Goal: Transaction & Acquisition: Purchase product/service

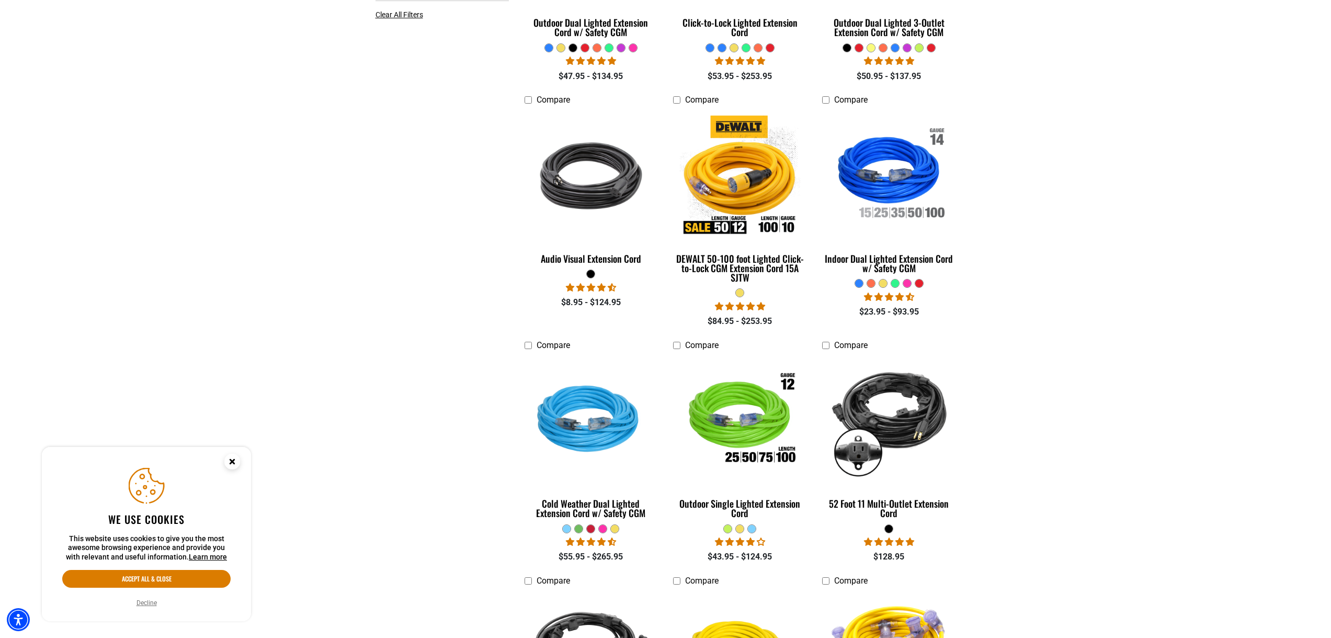
scroll to position [471, 0]
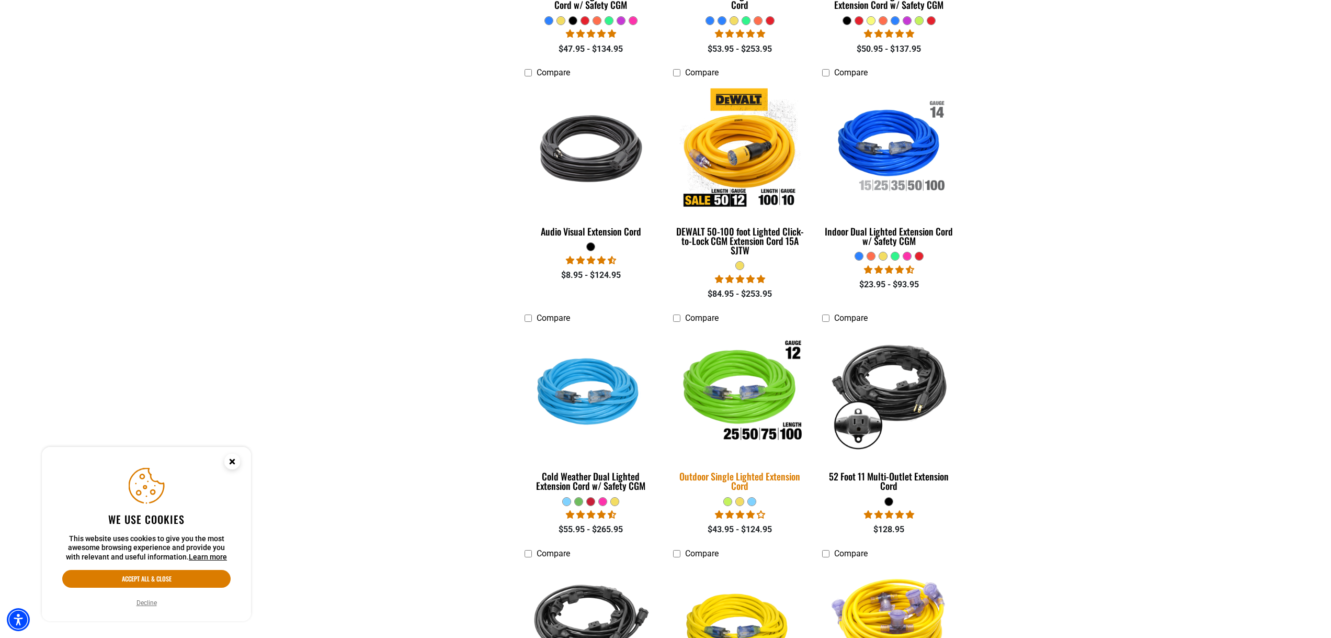
click at [732, 476] on div "Outdoor Single Lighted Extension Cord" at bounding box center [739, 480] width 133 height 19
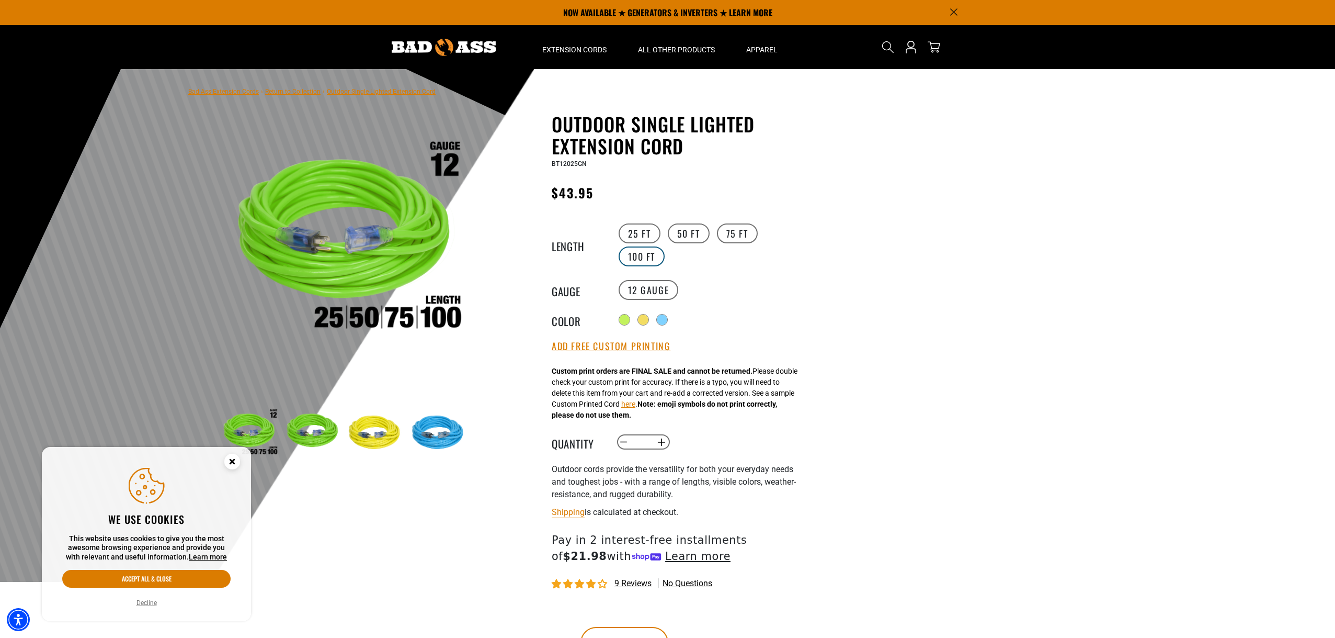
click at [648, 253] on label "100 FT" at bounding box center [642, 256] width 47 height 20
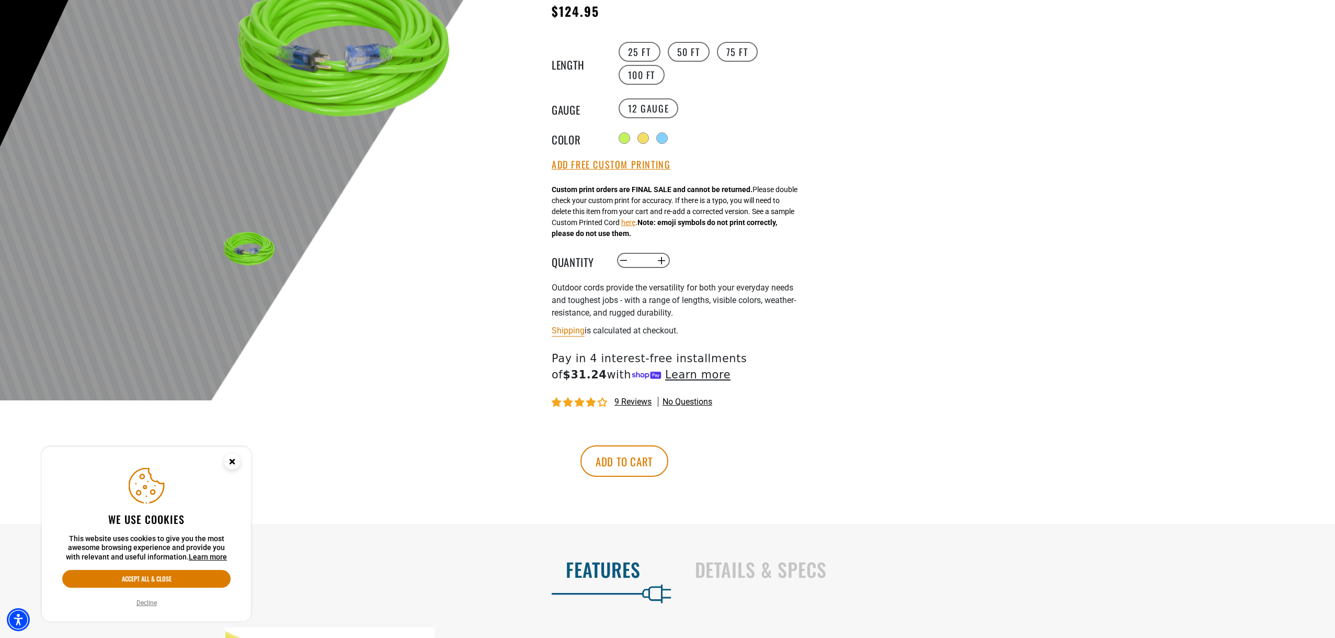
scroll to position [209, 0]
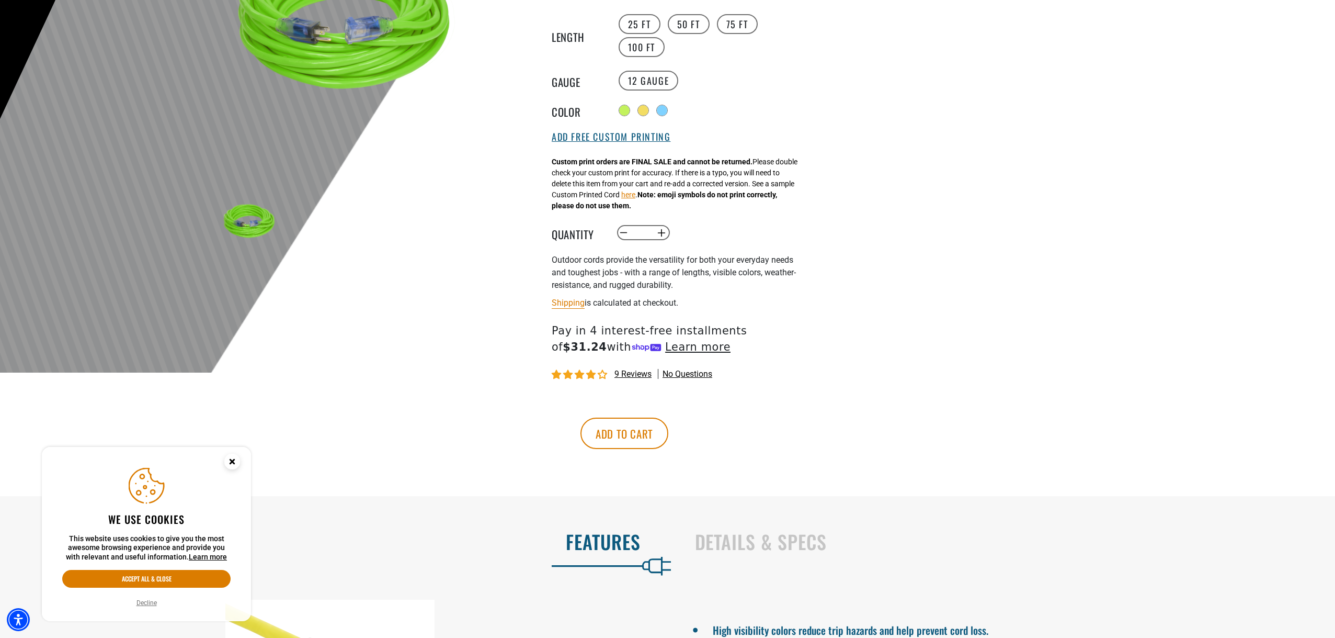
click at [588, 137] on button "Add Free Custom Printing" at bounding box center [611, 137] width 119 height 12
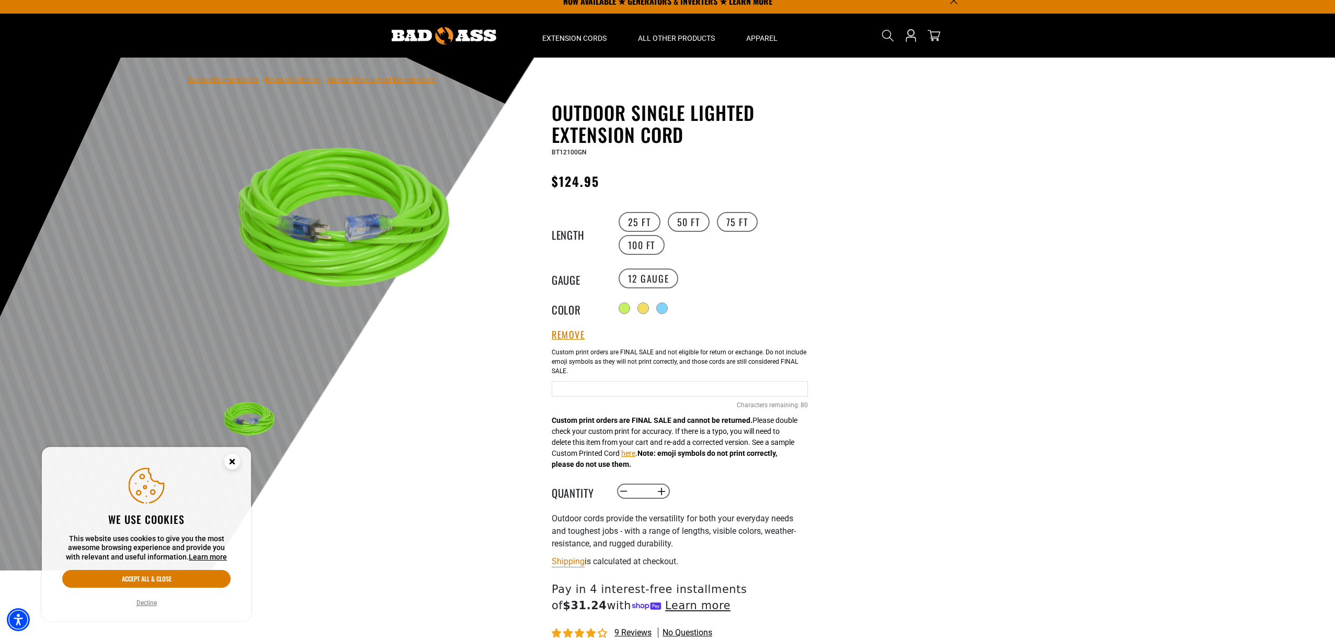
scroll to position [0, 0]
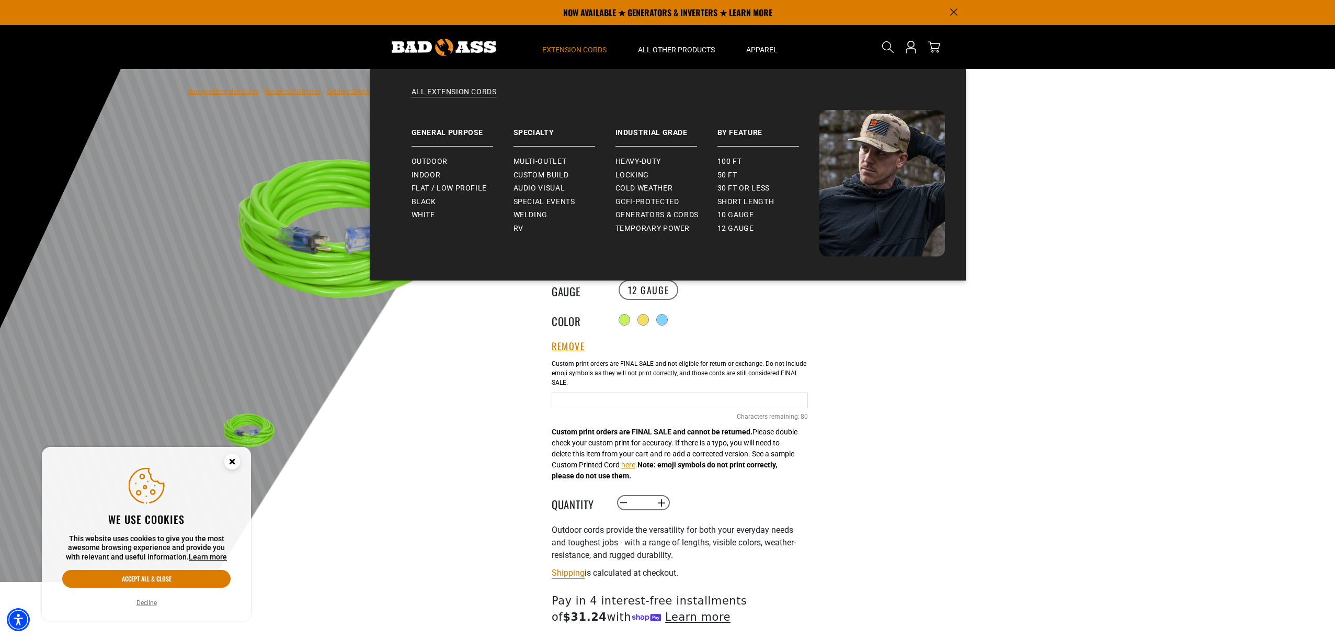
click at [559, 58] on summary "Extension Cords" at bounding box center [575, 47] width 96 height 44
click at [570, 52] on span "Extension Cords" at bounding box center [574, 49] width 64 height 9
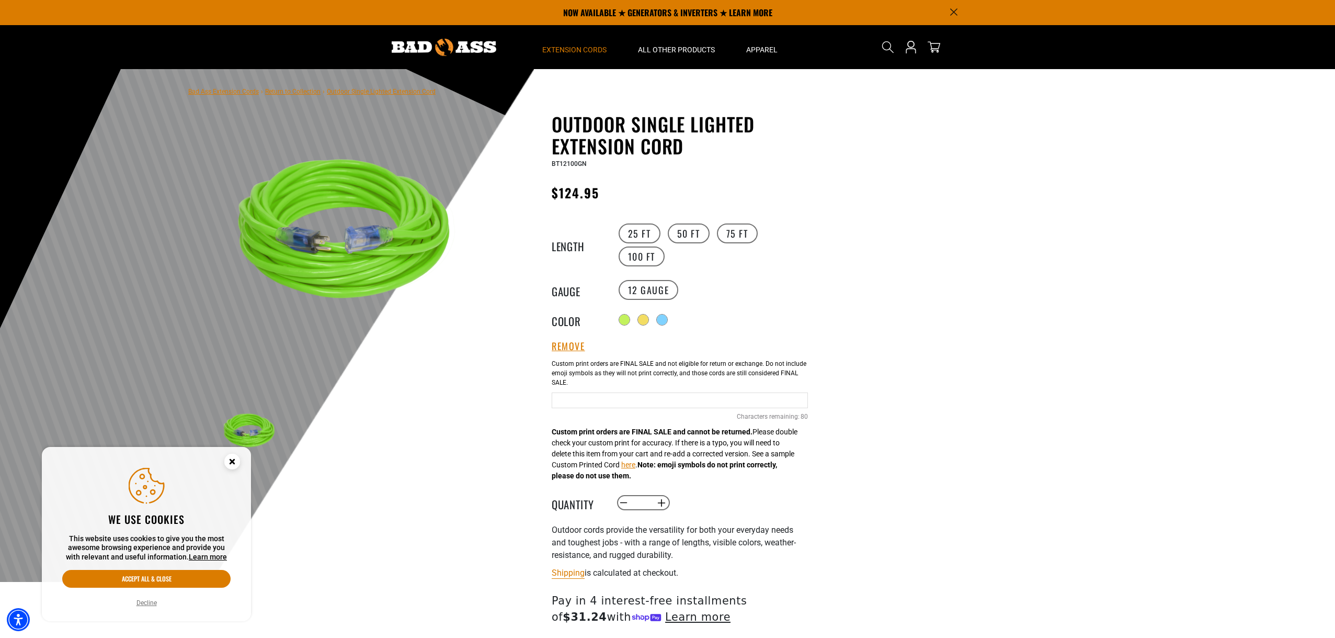
click at [570, 52] on span "Extension Cords" at bounding box center [574, 49] width 64 height 9
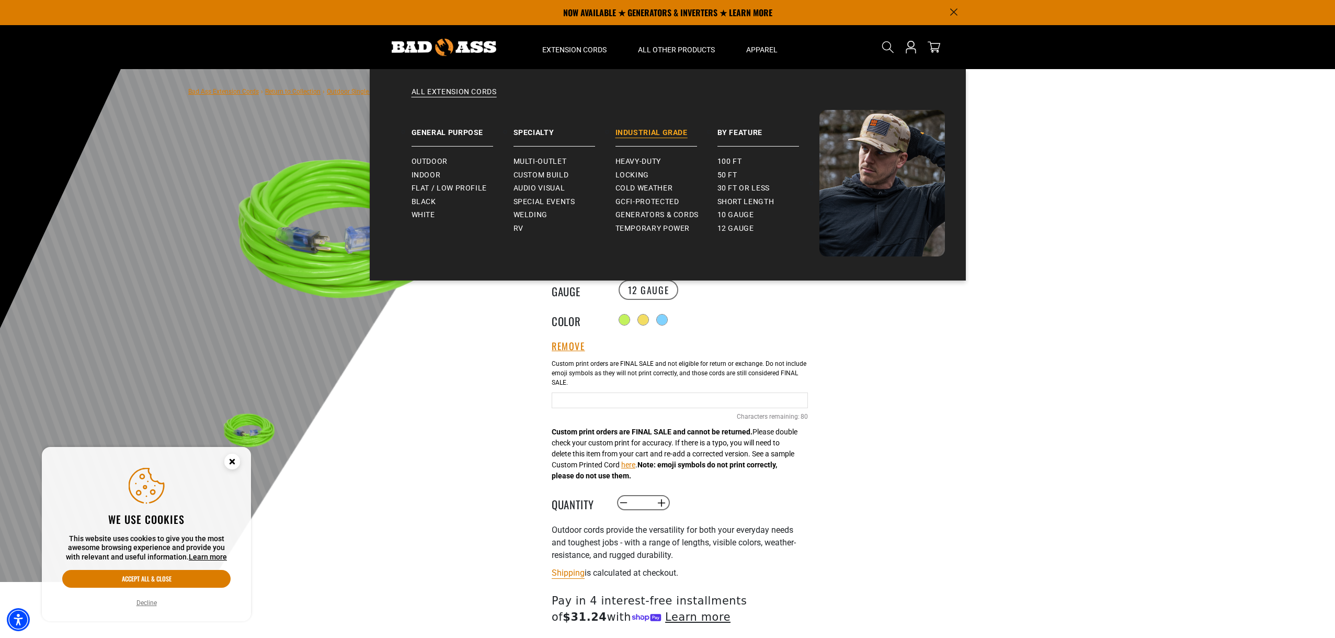
click at [653, 134] on link "Industrial Grade" at bounding box center [667, 128] width 102 height 37
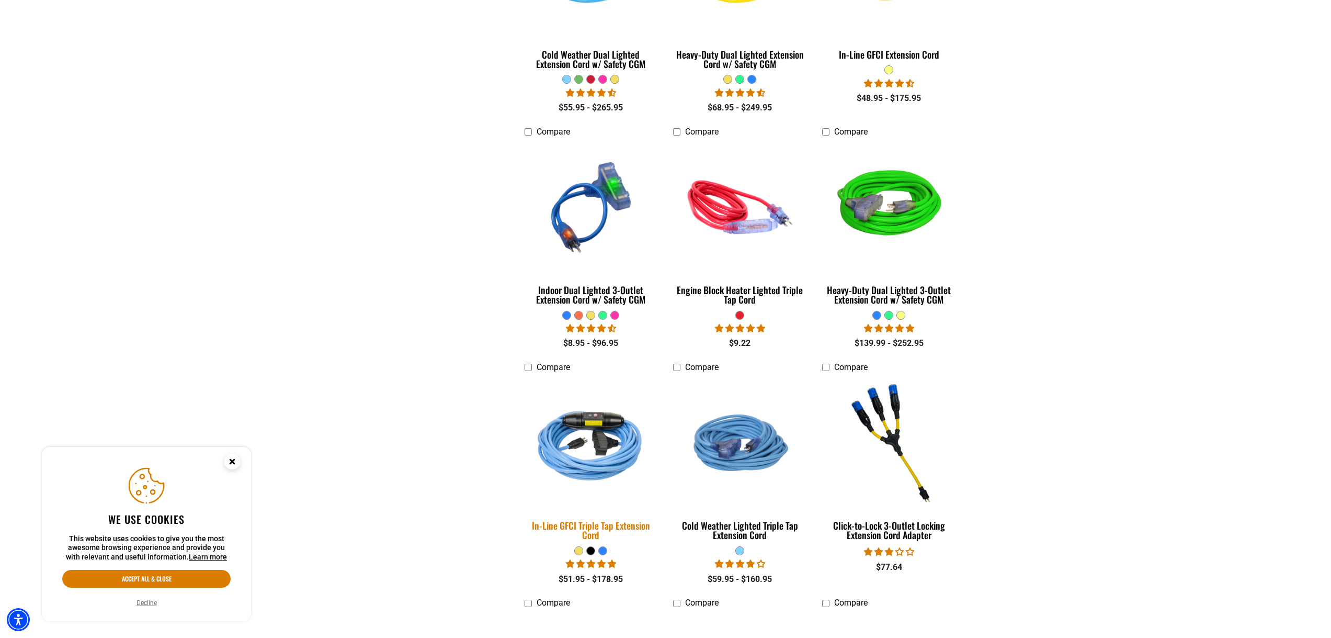
scroll to position [941, 0]
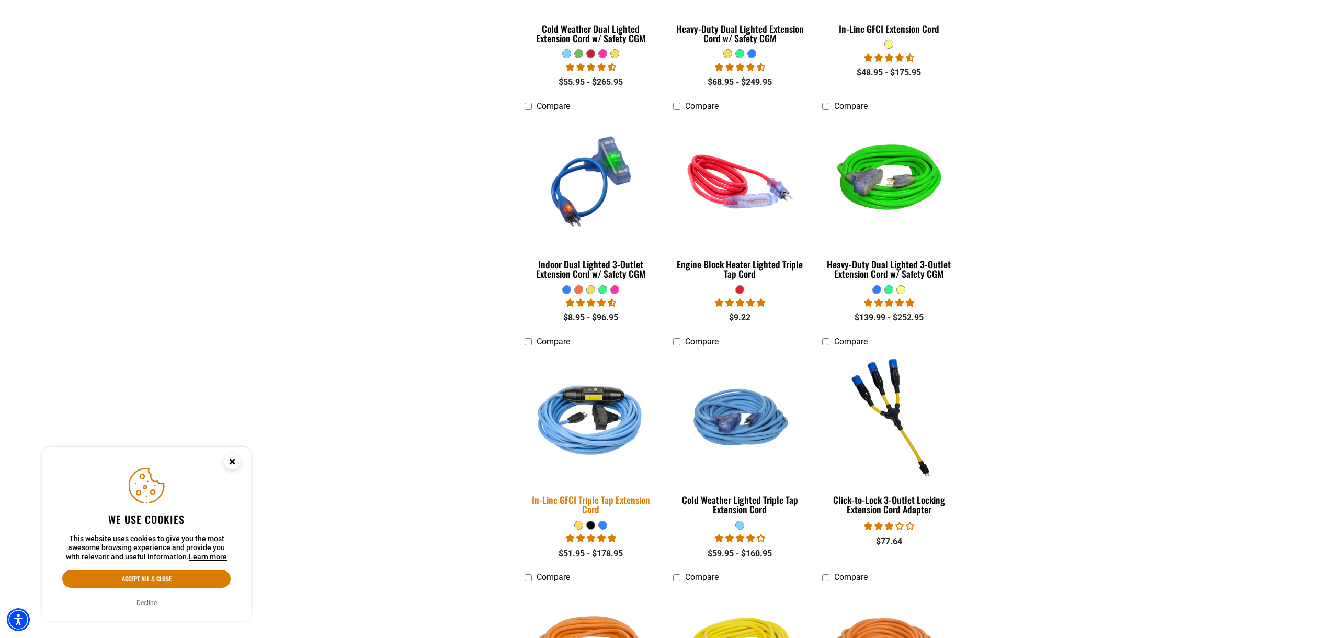
click at [587, 499] on div "In-Line GFCI Triple Tap Extension Cord" at bounding box center [591, 504] width 133 height 19
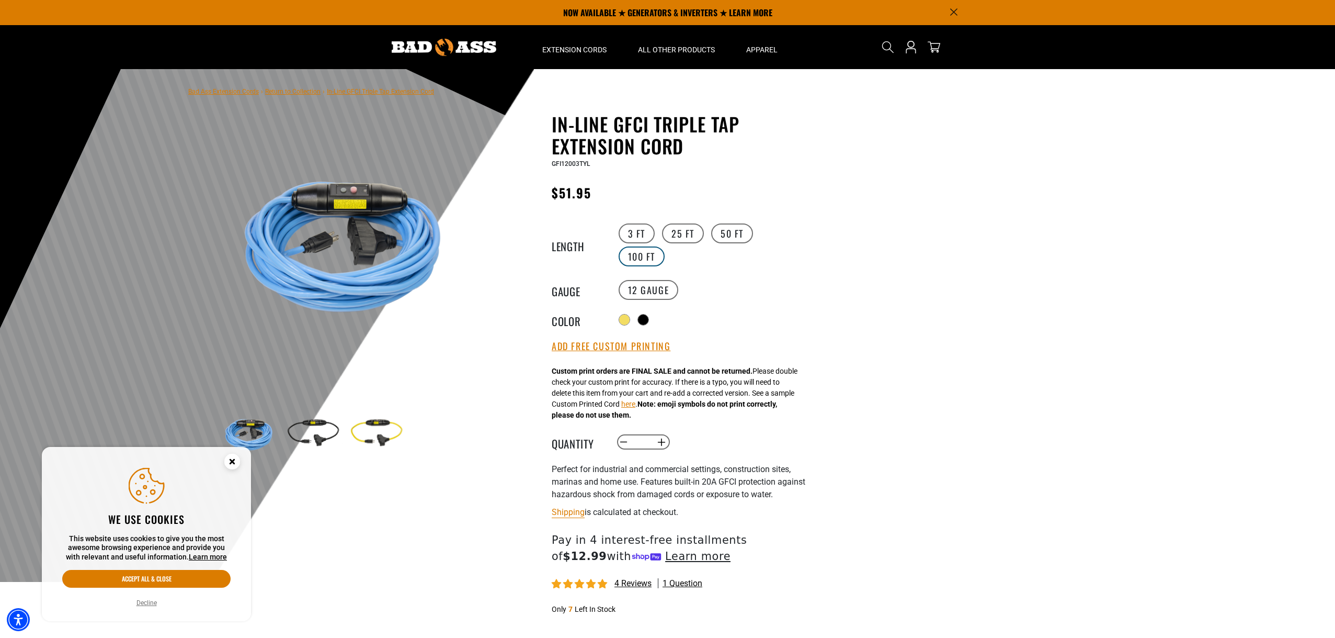
click at [644, 257] on label "100 FT" at bounding box center [642, 256] width 47 height 20
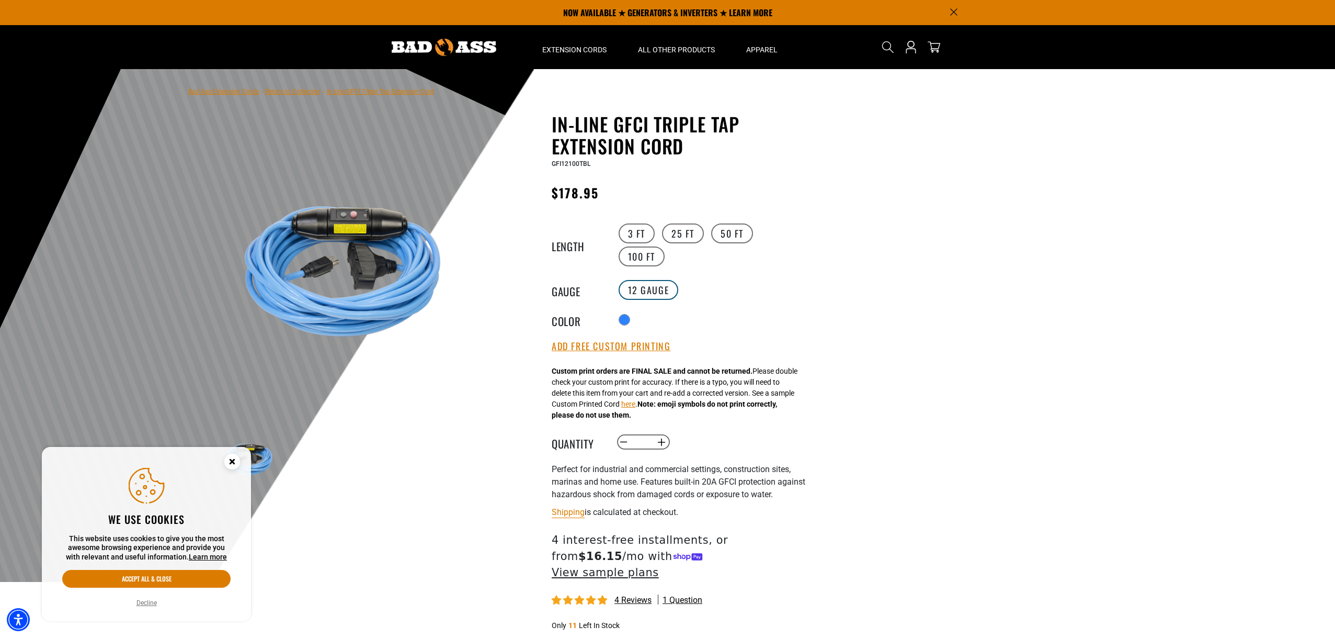
click at [632, 285] on label "12 Gauge" at bounding box center [649, 290] width 60 height 20
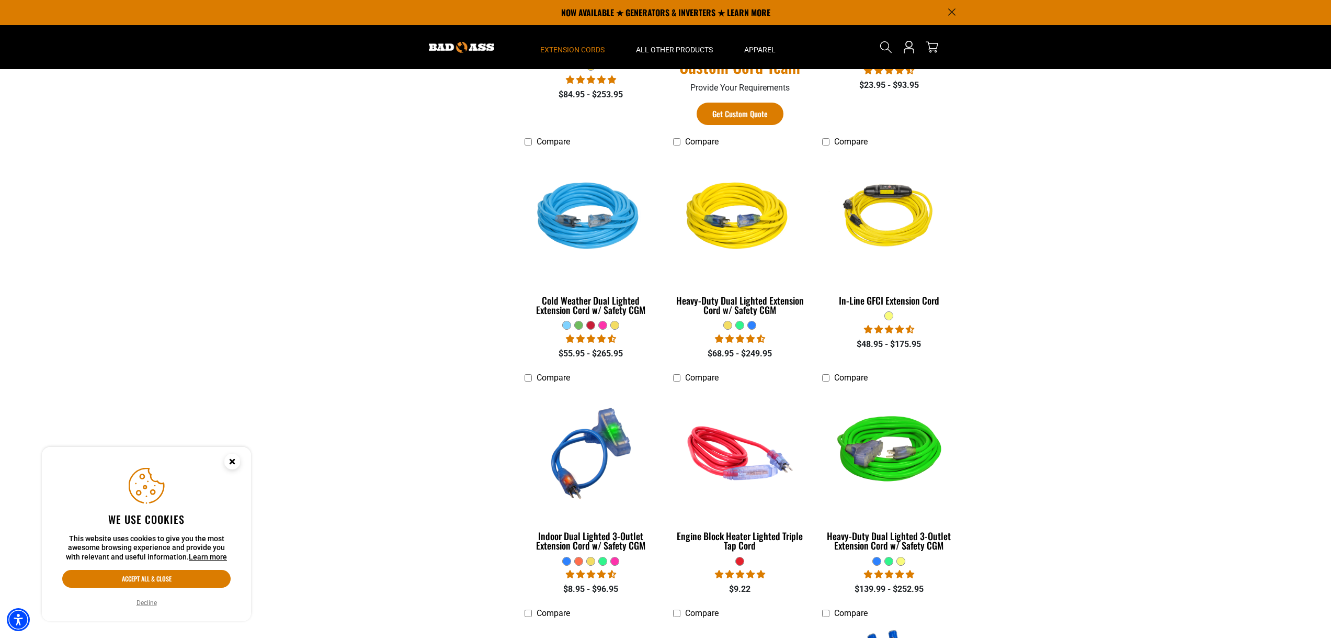
scroll to position [628, 0]
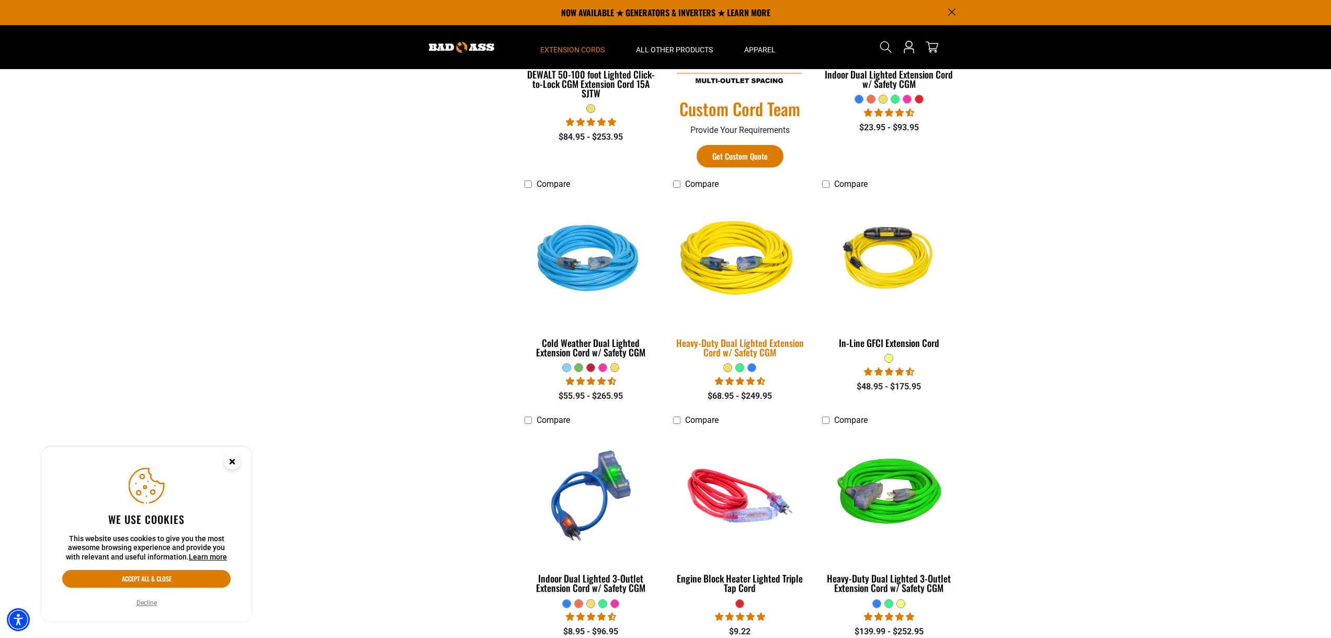
click at [717, 347] on div "Heavy-Duty Dual Lighted Extension Cord w/ Safety CGM" at bounding box center [739, 347] width 133 height 19
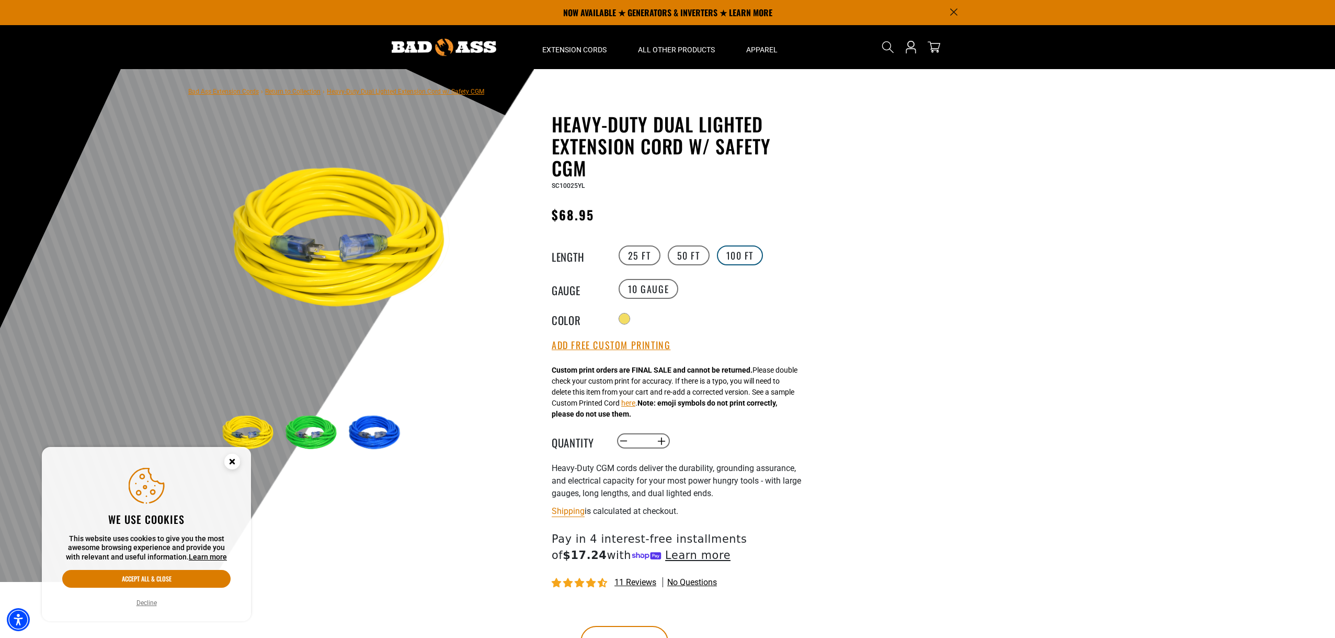
click at [739, 253] on label "100 FT" at bounding box center [740, 255] width 47 height 20
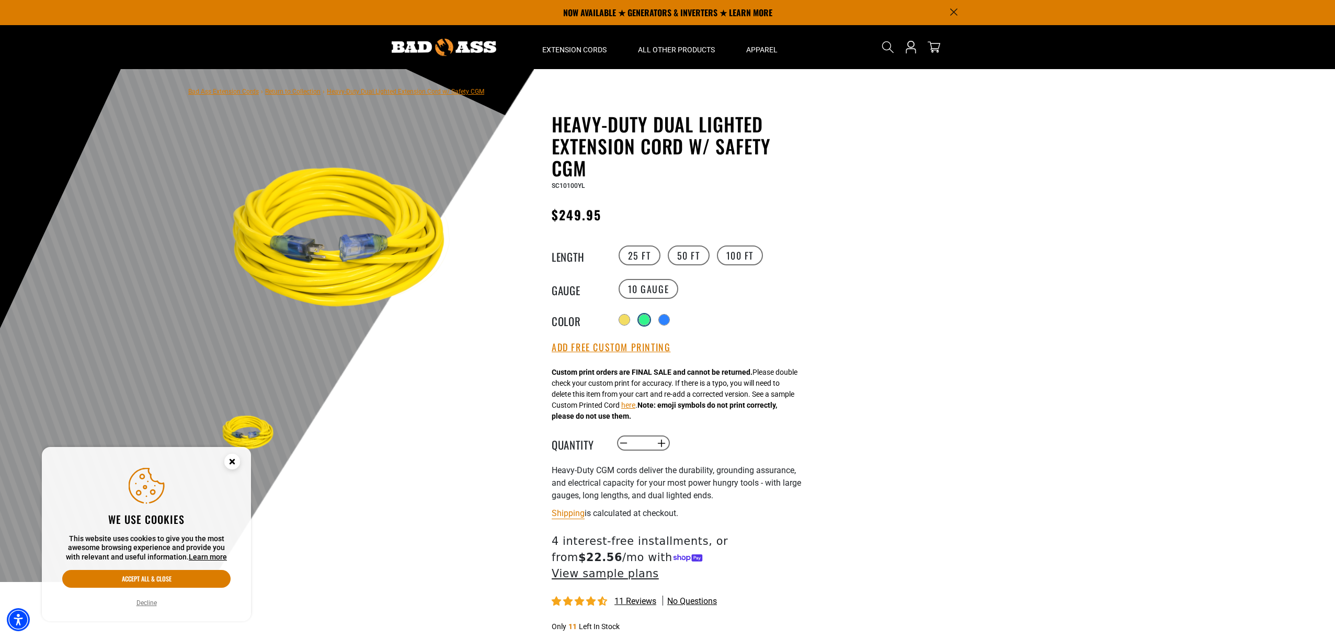
click at [646, 321] on div at bounding box center [644, 319] width 10 height 10
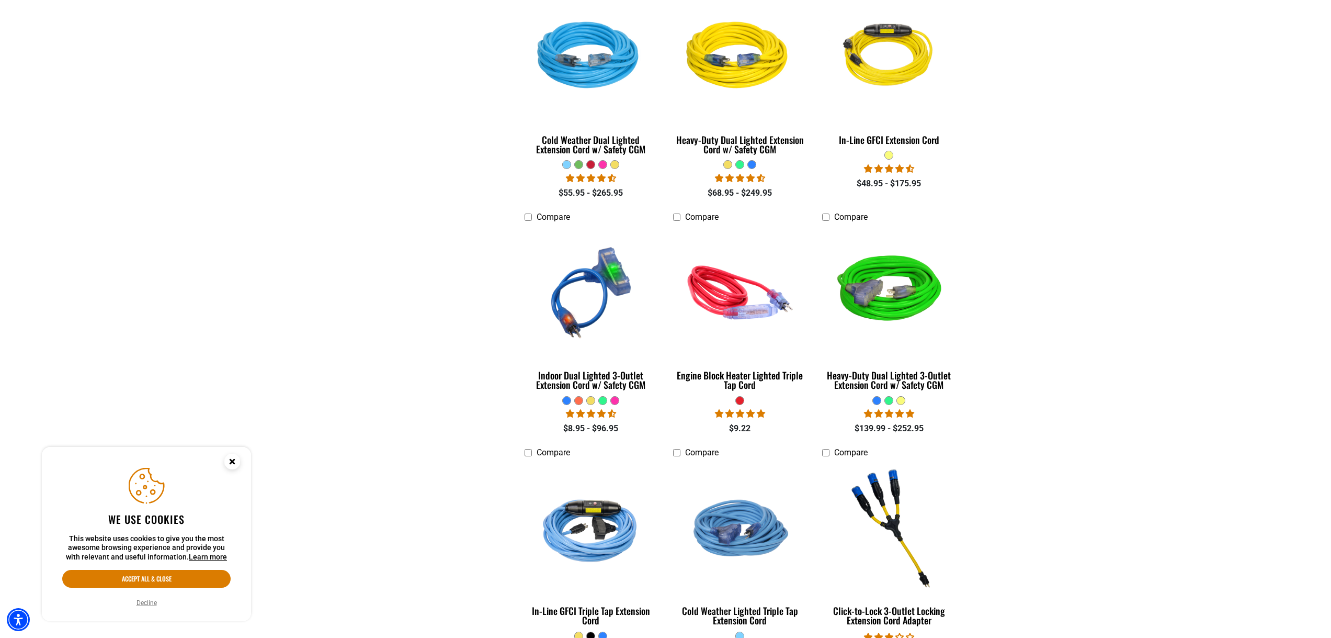
scroll to position [837, 0]
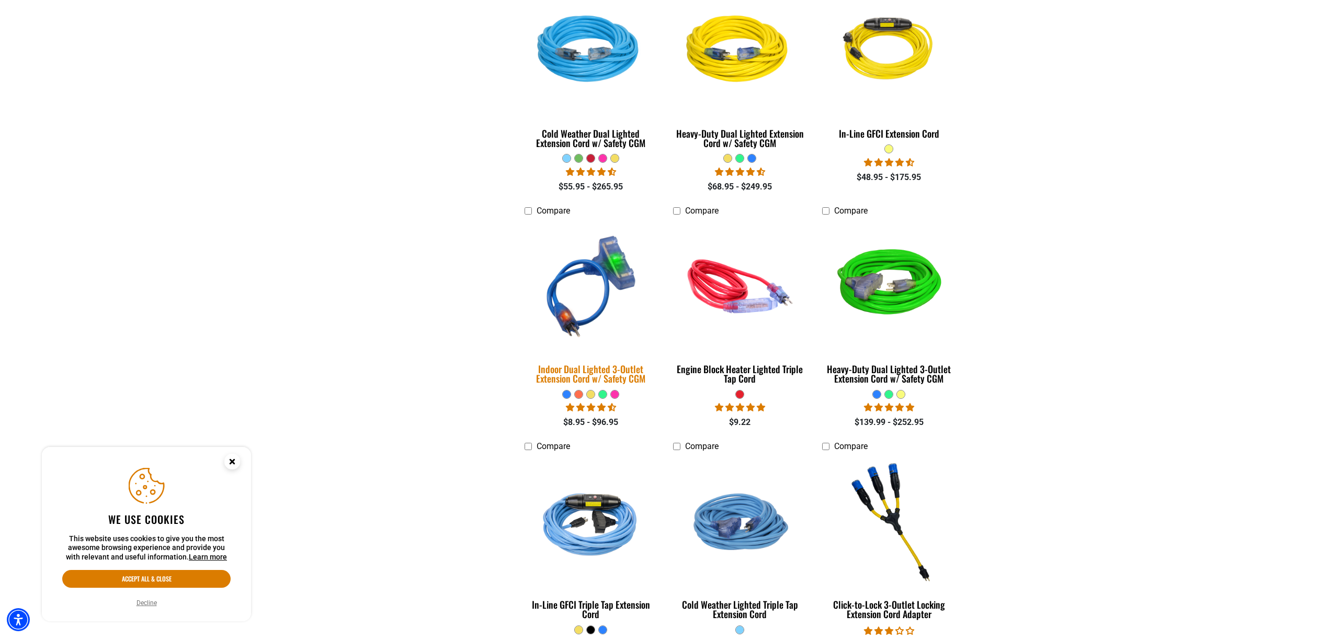
click at [607, 383] on div "Indoor Dual Lighted 3-Outlet Extension Cord w/ Safety CGM" at bounding box center [591, 373] width 133 height 19
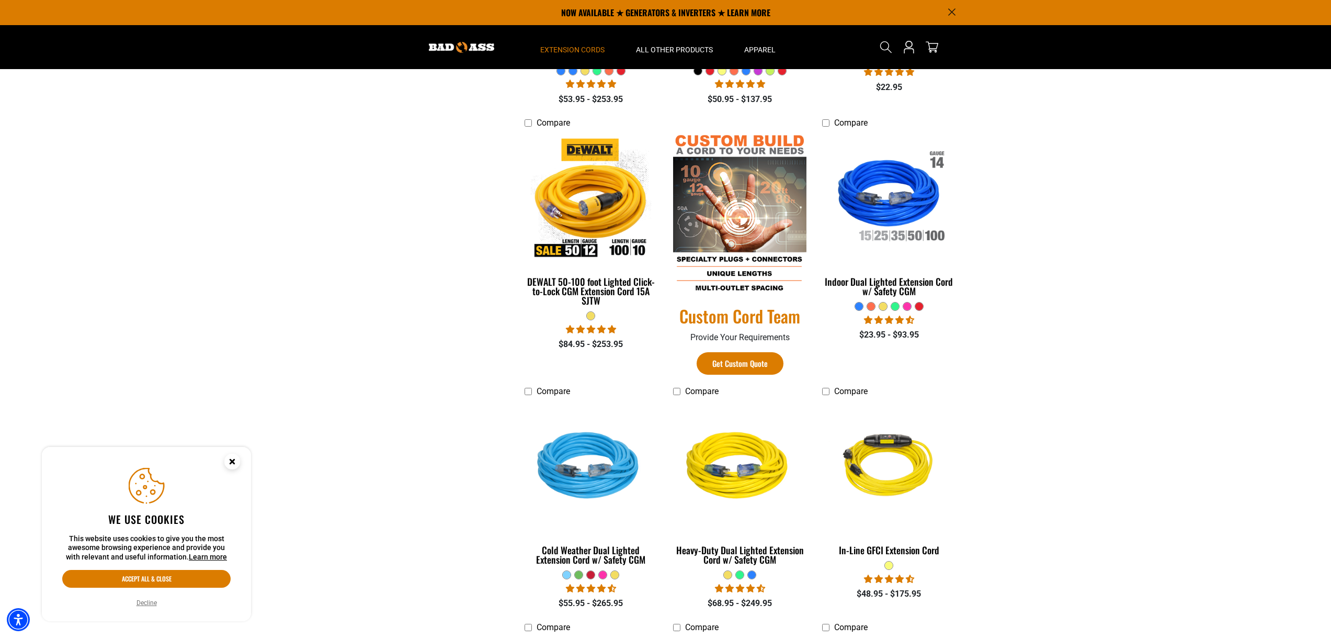
scroll to position [418, 0]
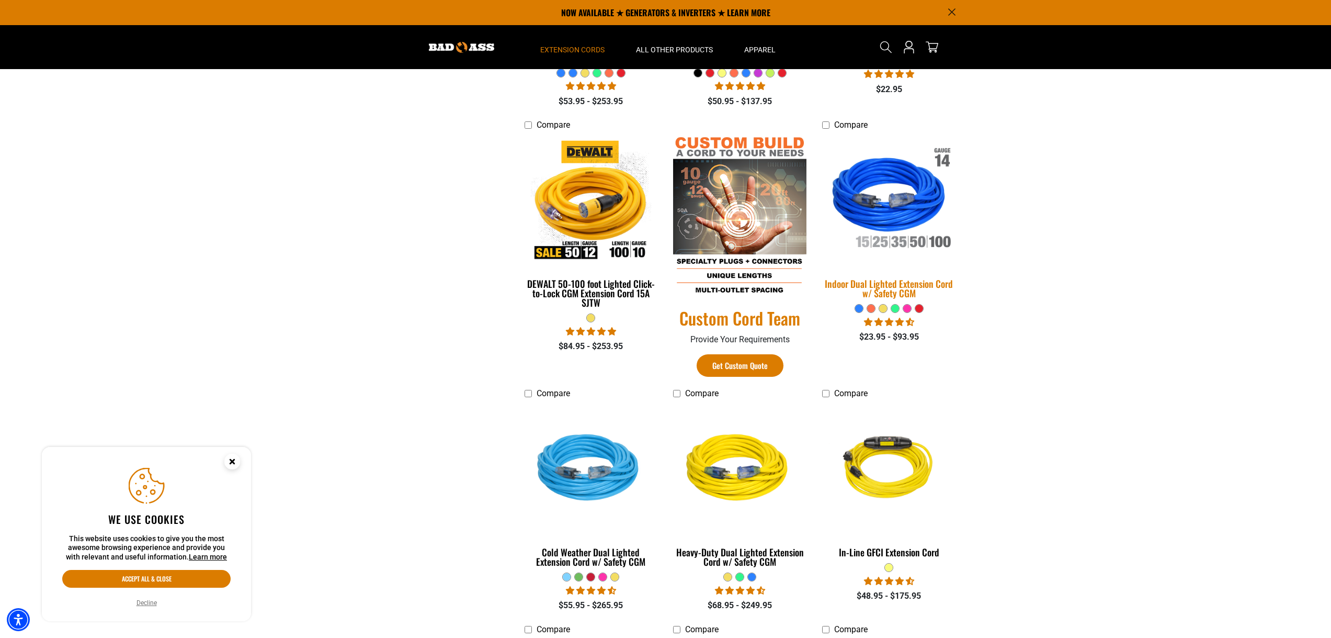
click at [908, 289] on div "Indoor Dual Lighted Extension Cord w/ Safety CGM" at bounding box center [888, 288] width 133 height 19
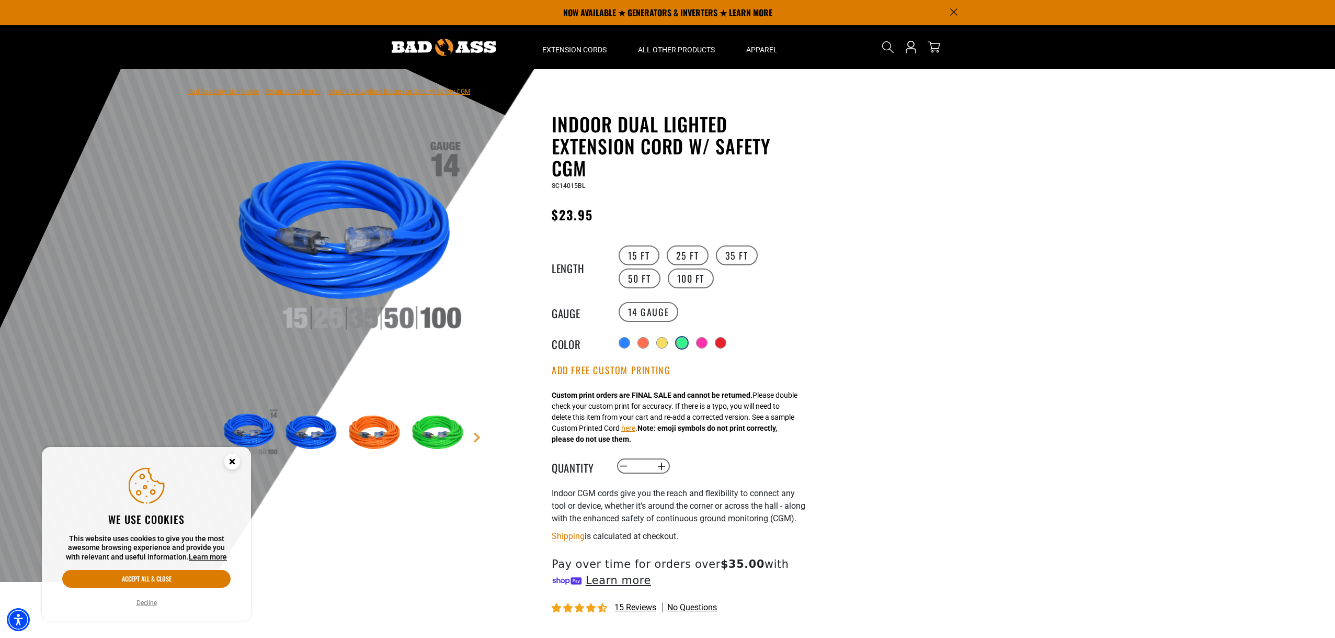
click at [684, 345] on div at bounding box center [682, 342] width 10 height 10
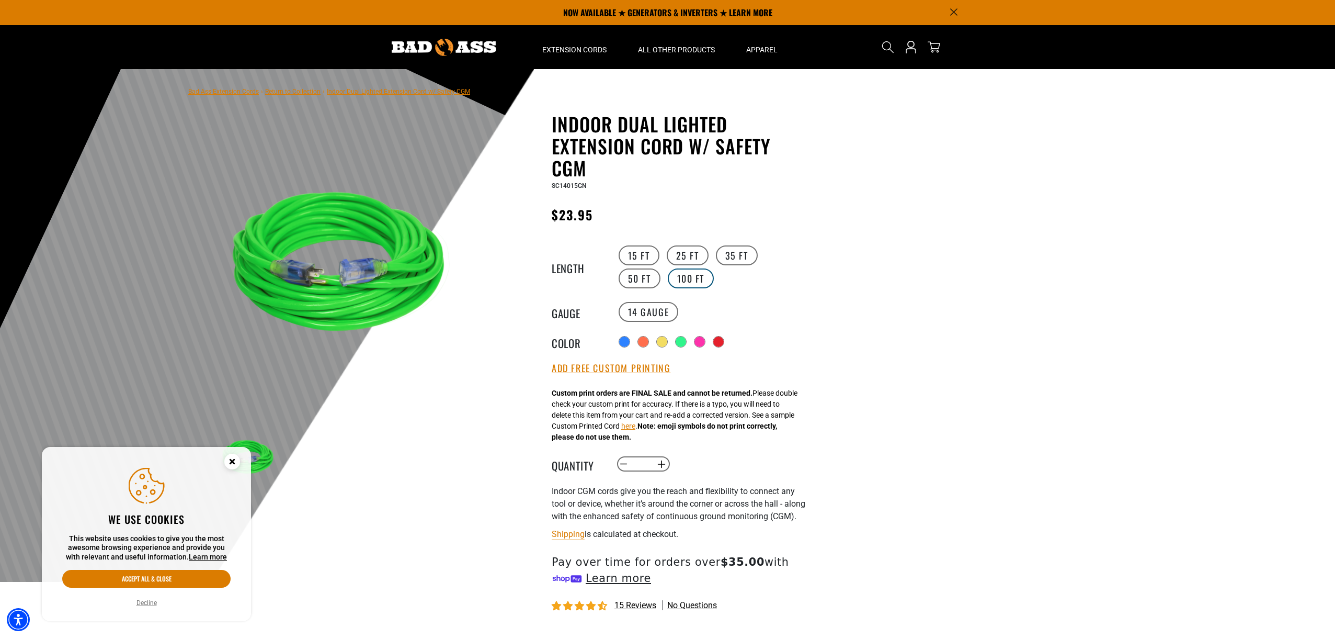
click at [668, 285] on label "100 FT" at bounding box center [691, 278] width 47 height 20
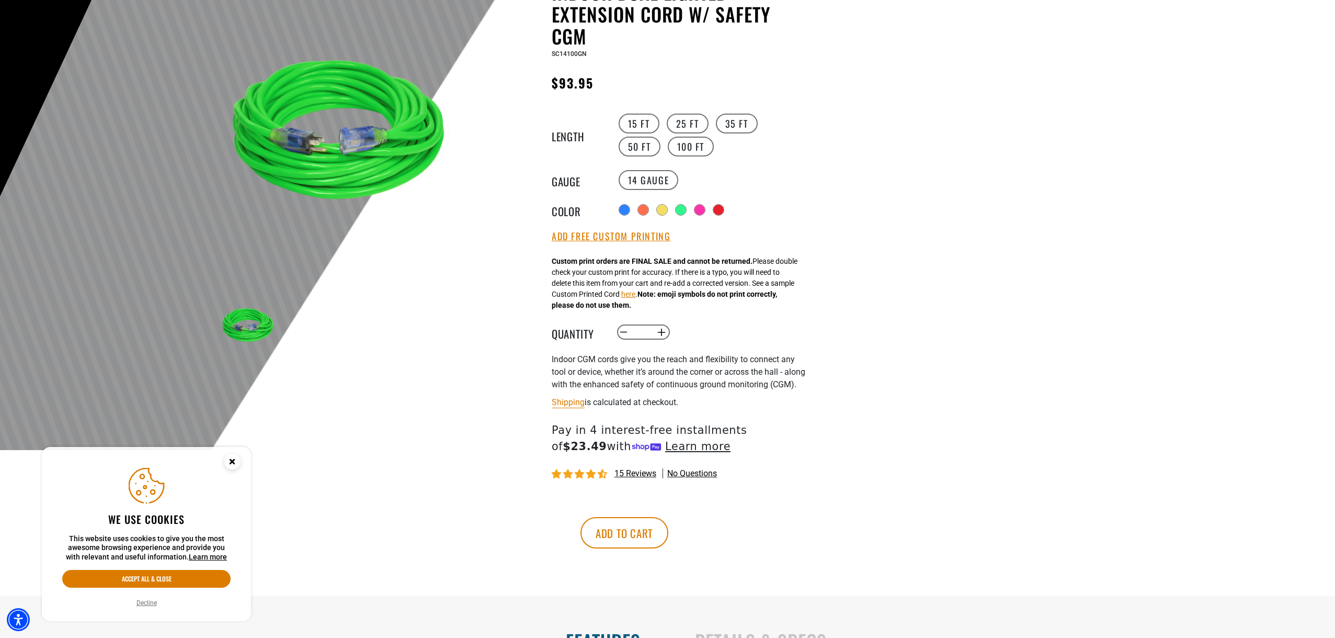
scroll to position [157, 0]
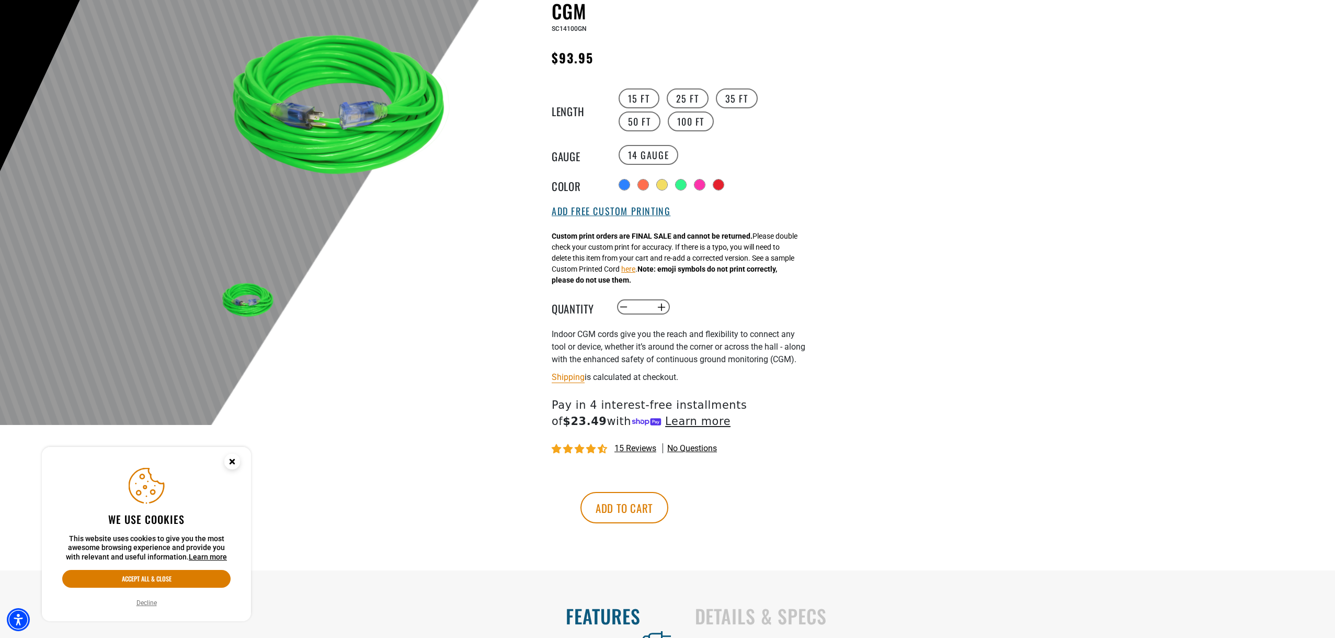
click at [632, 214] on button "Add Free Custom Printing" at bounding box center [611, 212] width 119 height 12
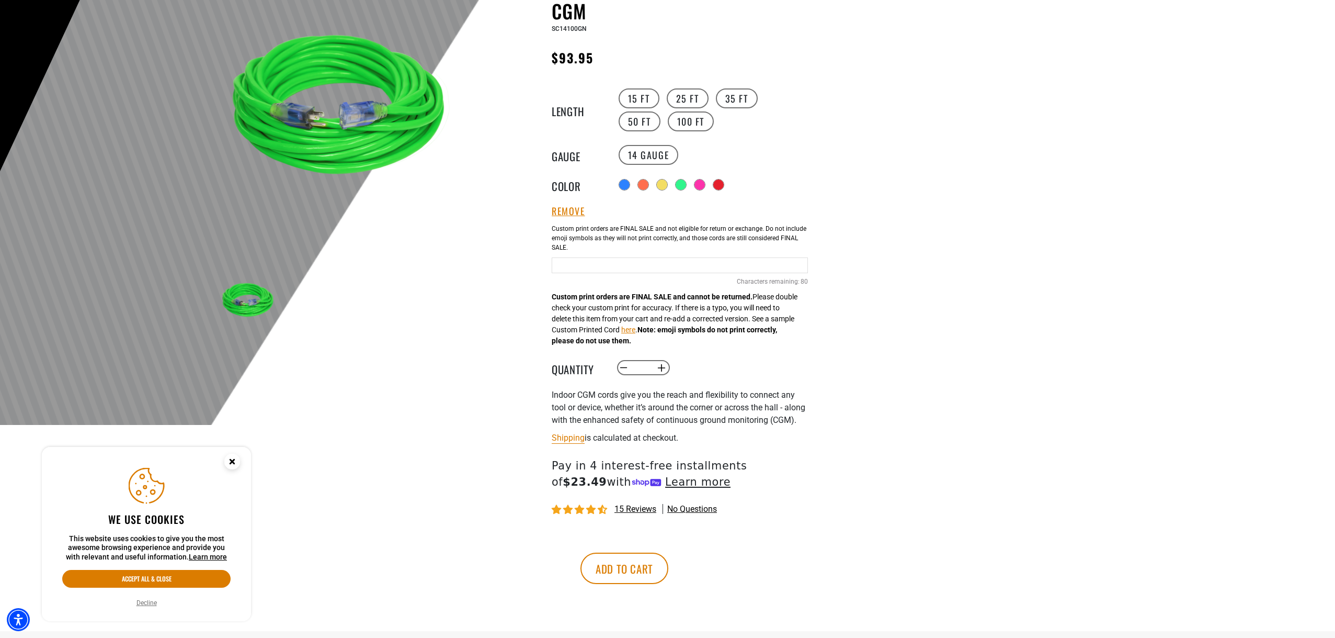
click at [621, 269] on input "text" at bounding box center [680, 265] width 256 height 16
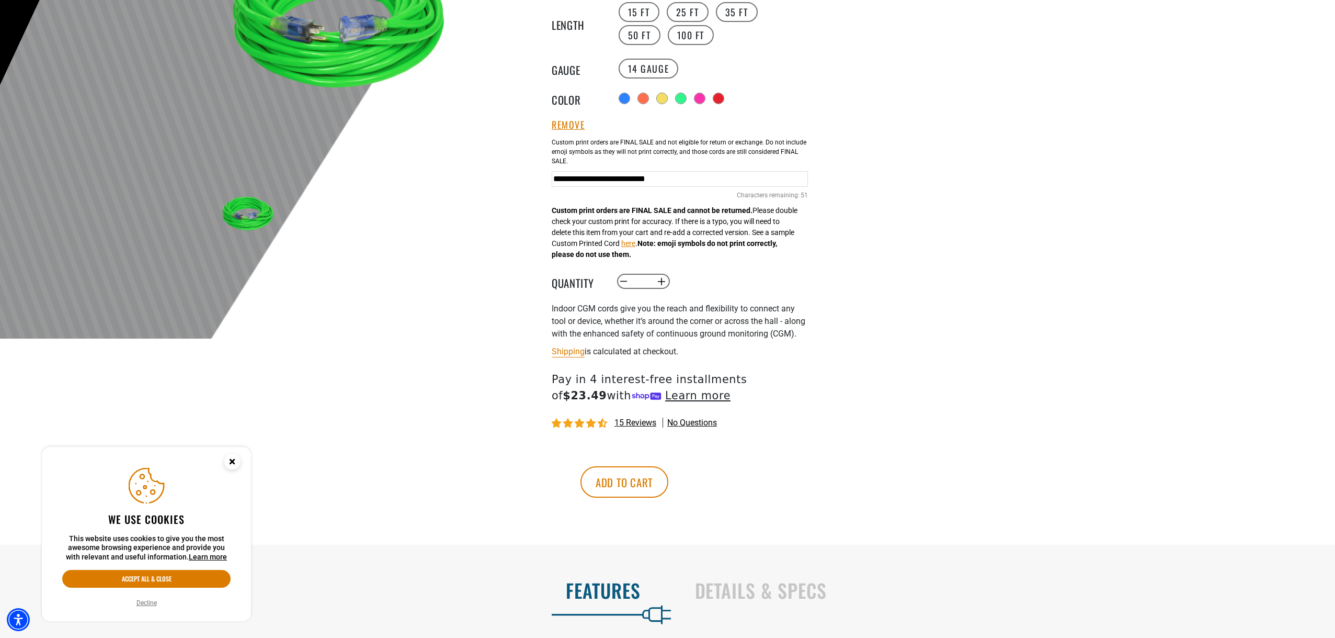
scroll to position [262, 0]
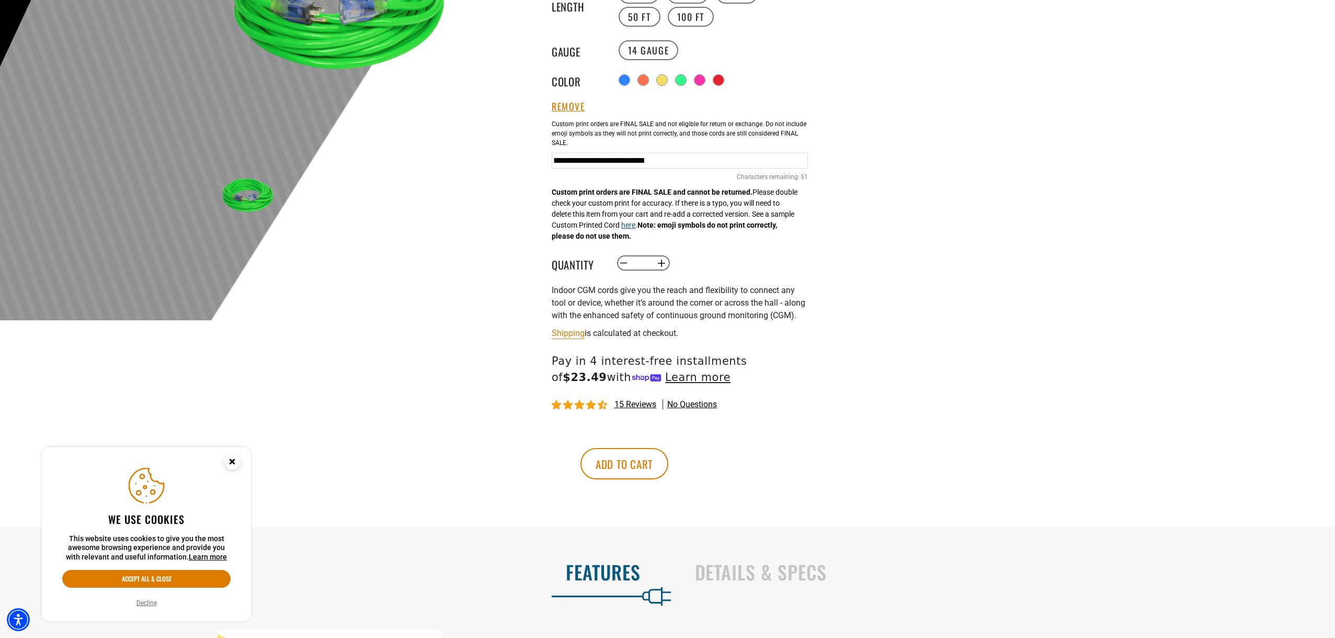
click at [635, 228] on button "here" at bounding box center [628, 225] width 14 height 11
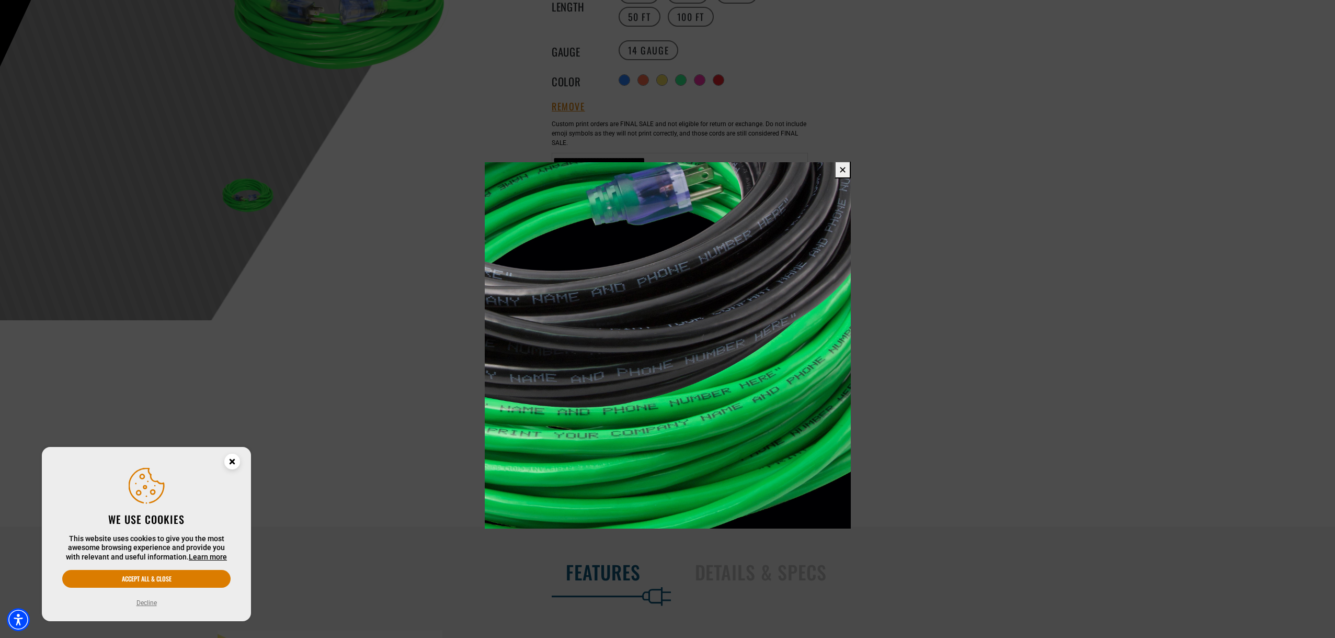
click at [843, 166] on button "✕" at bounding box center [843, 169] width 16 height 17
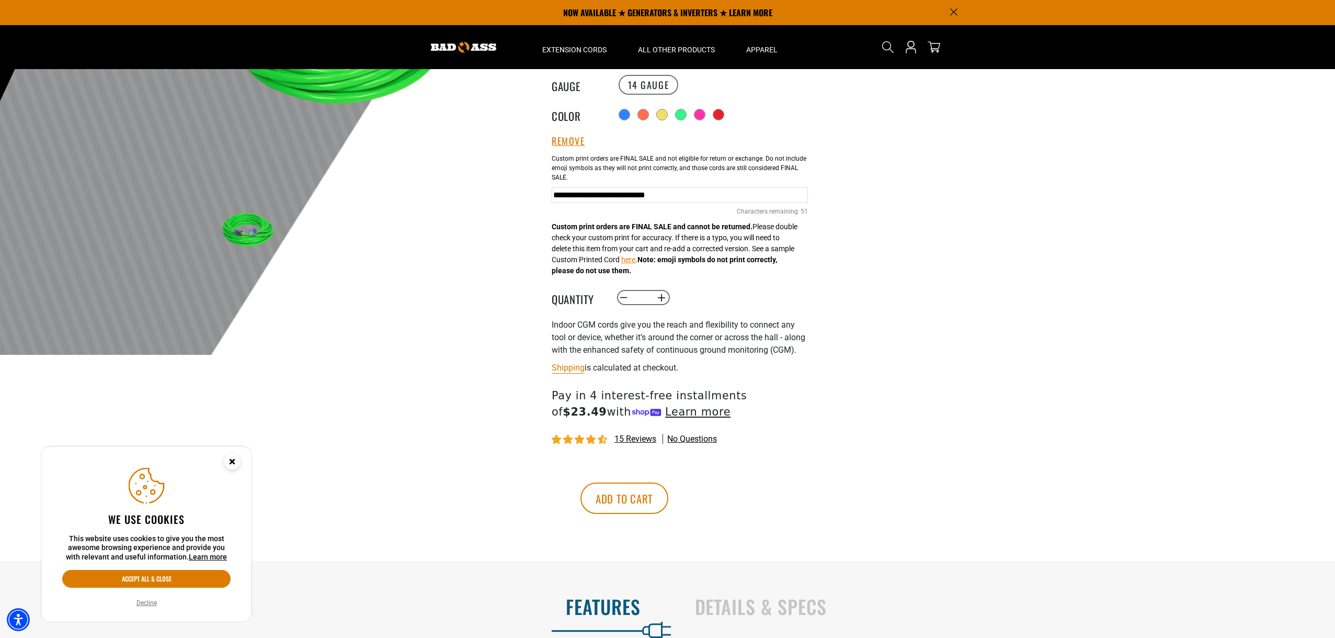
scroll to position [209, 0]
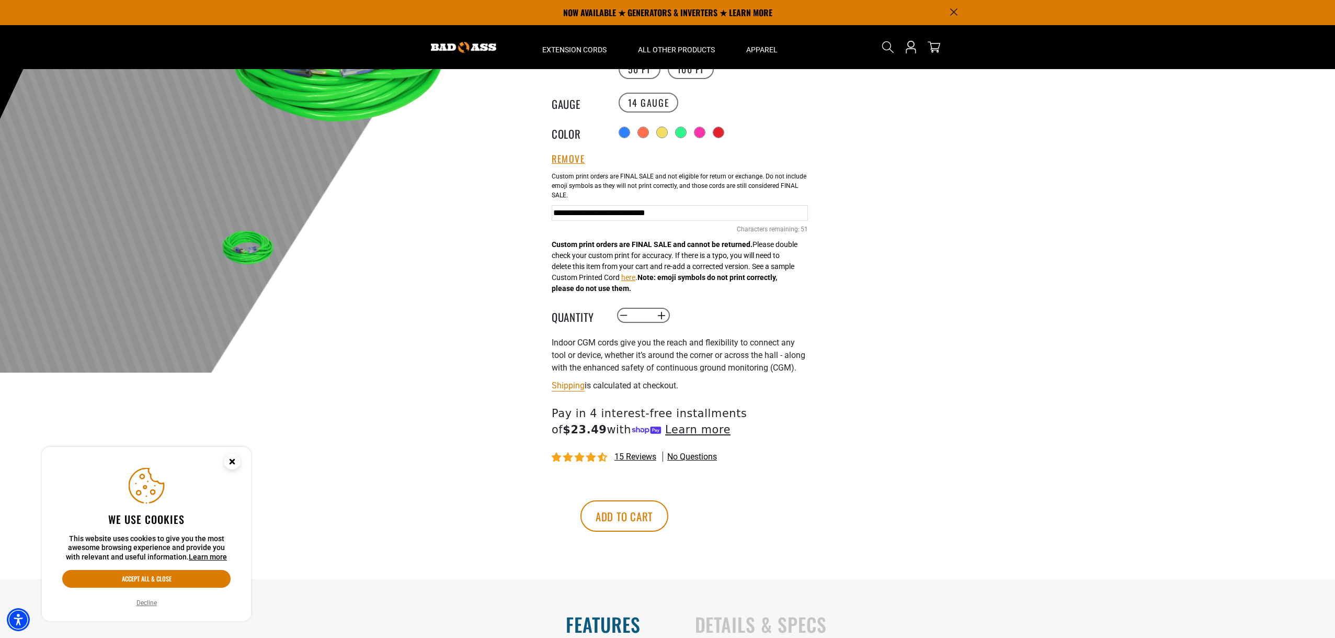
click at [769, 218] on input "**********" at bounding box center [680, 213] width 256 height 16
click at [807, 213] on input "**********" at bounding box center [680, 213] width 256 height 16
click at [604, 211] on input "**********" at bounding box center [680, 213] width 256 height 16
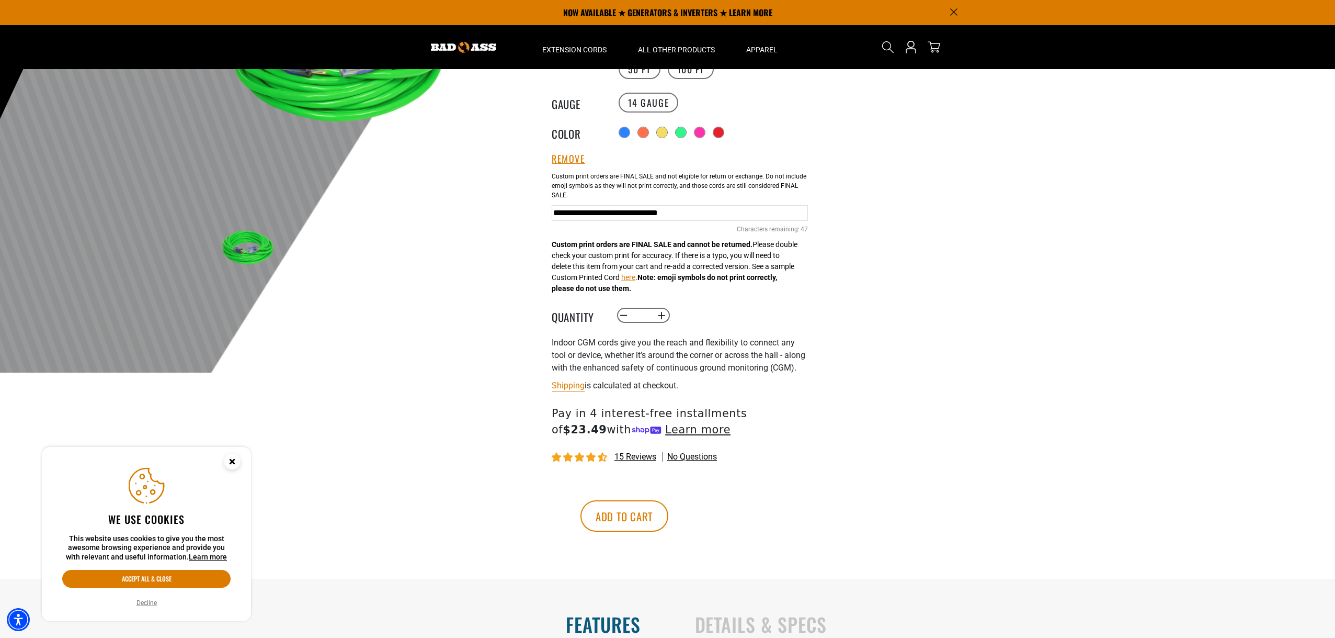
drag, startPoint x: 626, startPoint y: 213, endPoint x: 286, endPoint y: 241, distance: 340.6
click at [286, 241] on div "1 of 7 Next" at bounding box center [502, 241] width 628 height 675
click at [759, 216] on input "**********" at bounding box center [680, 213] width 256 height 16
type input "**********"
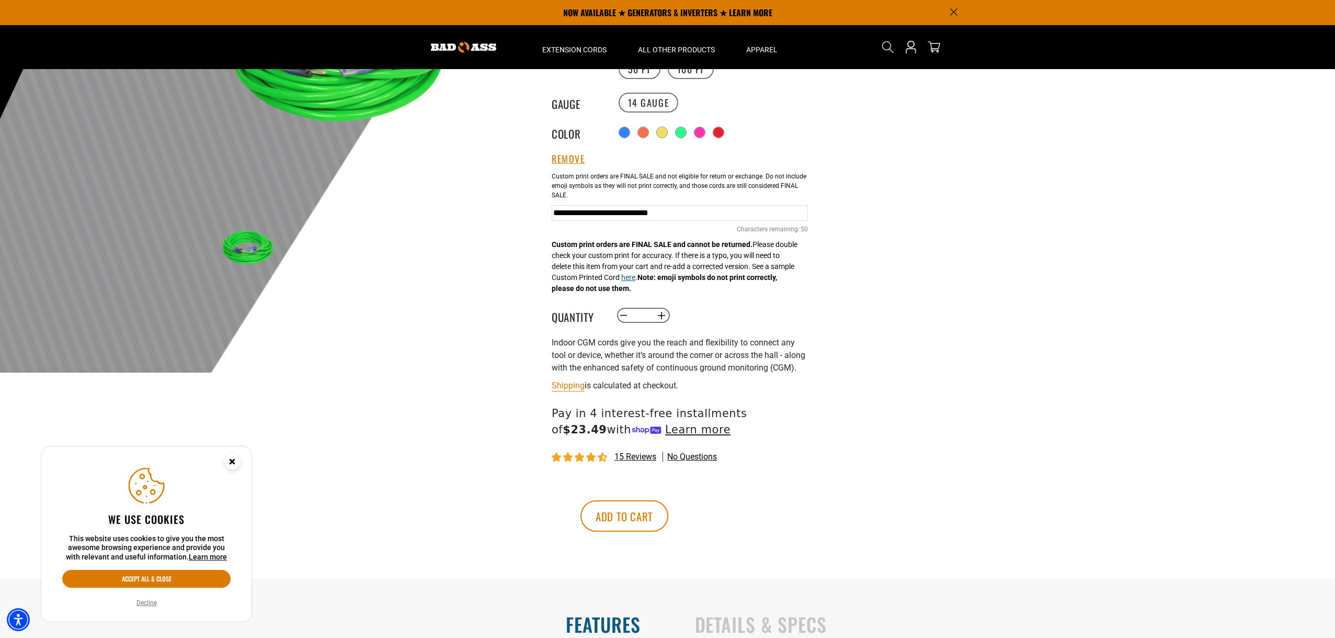
click at [635, 282] on button "here" at bounding box center [628, 277] width 14 height 11
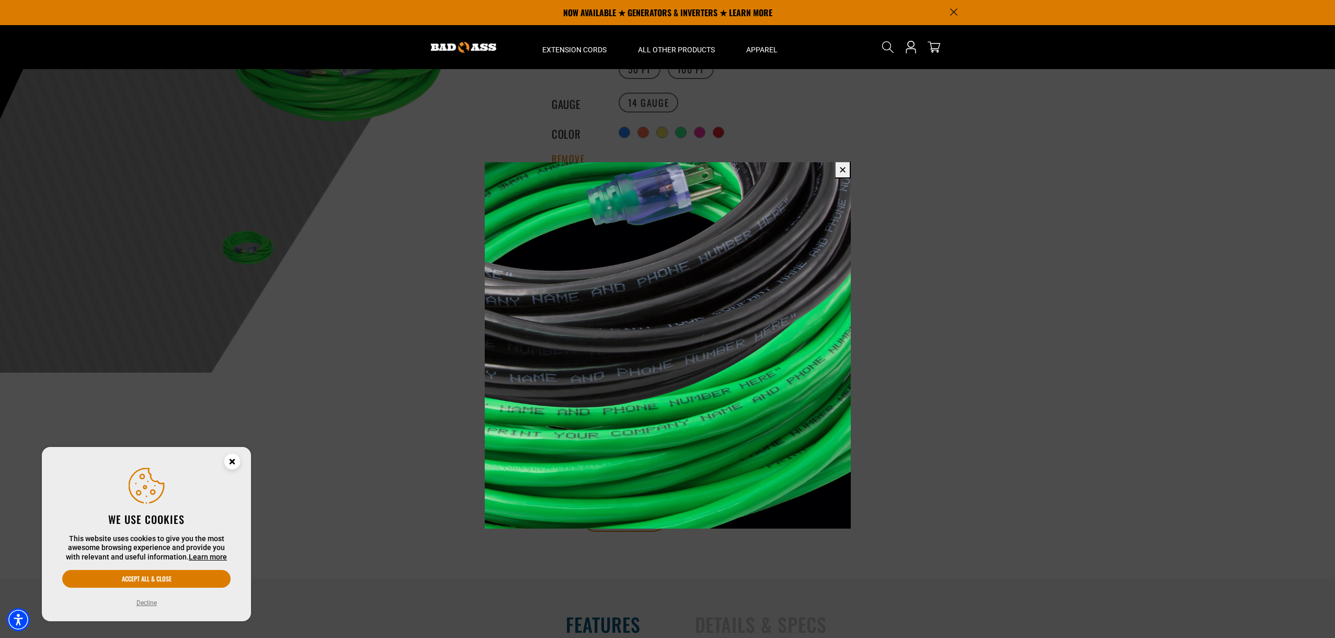
scroll to position [0, 0]
click at [826, 171] on div at bounding box center [668, 371] width 366 height 418
click at [836, 168] on button "✕" at bounding box center [843, 169] width 16 height 17
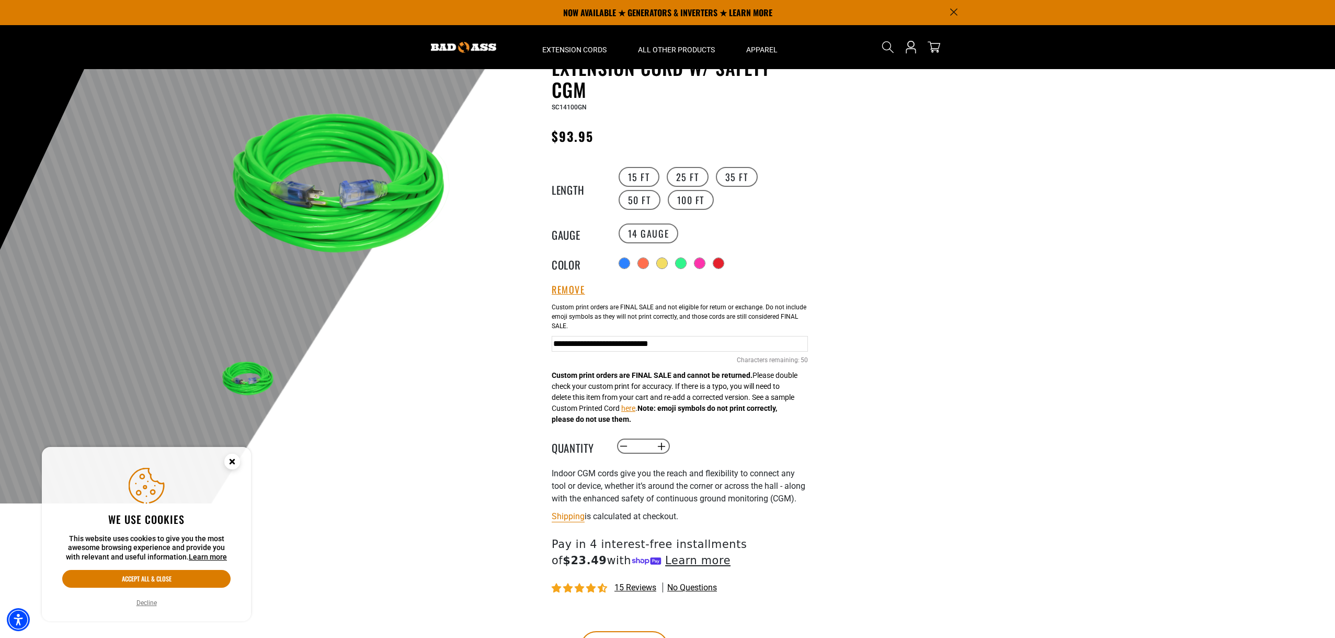
scroll to position [52, 0]
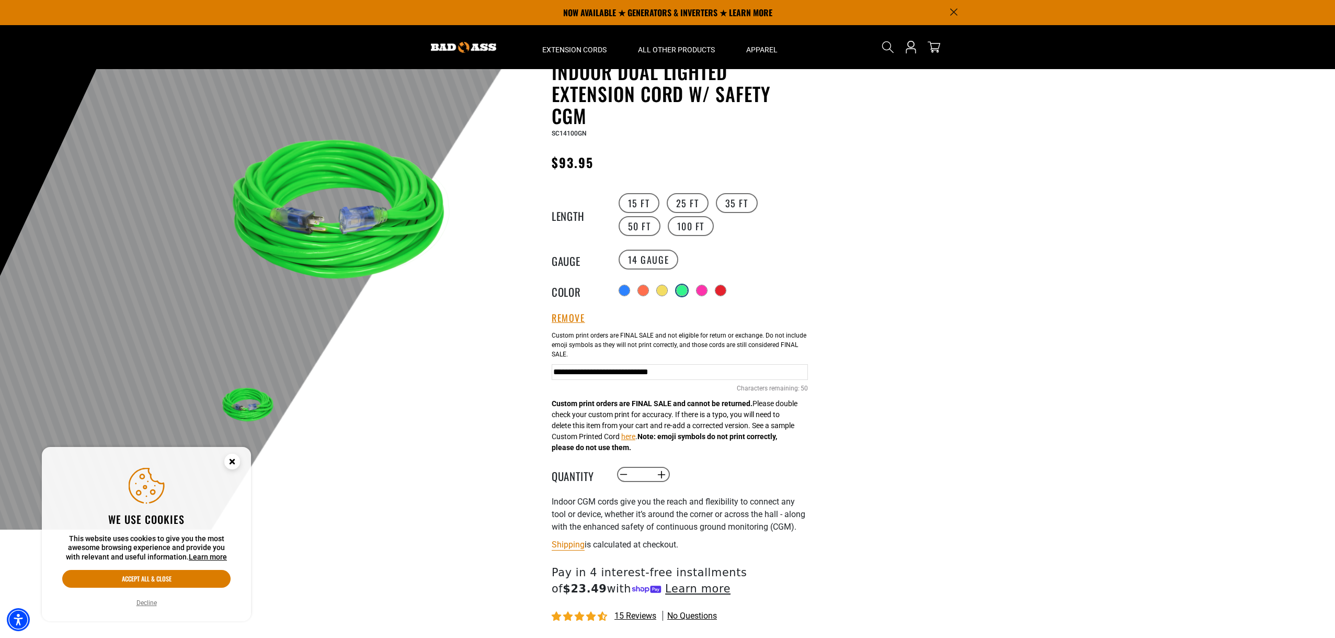
click at [680, 290] on div at bounding box center [682, 290] width 10 height 10
click at [643, 288] on div at bounding box center [644, 290] width 10 height 10
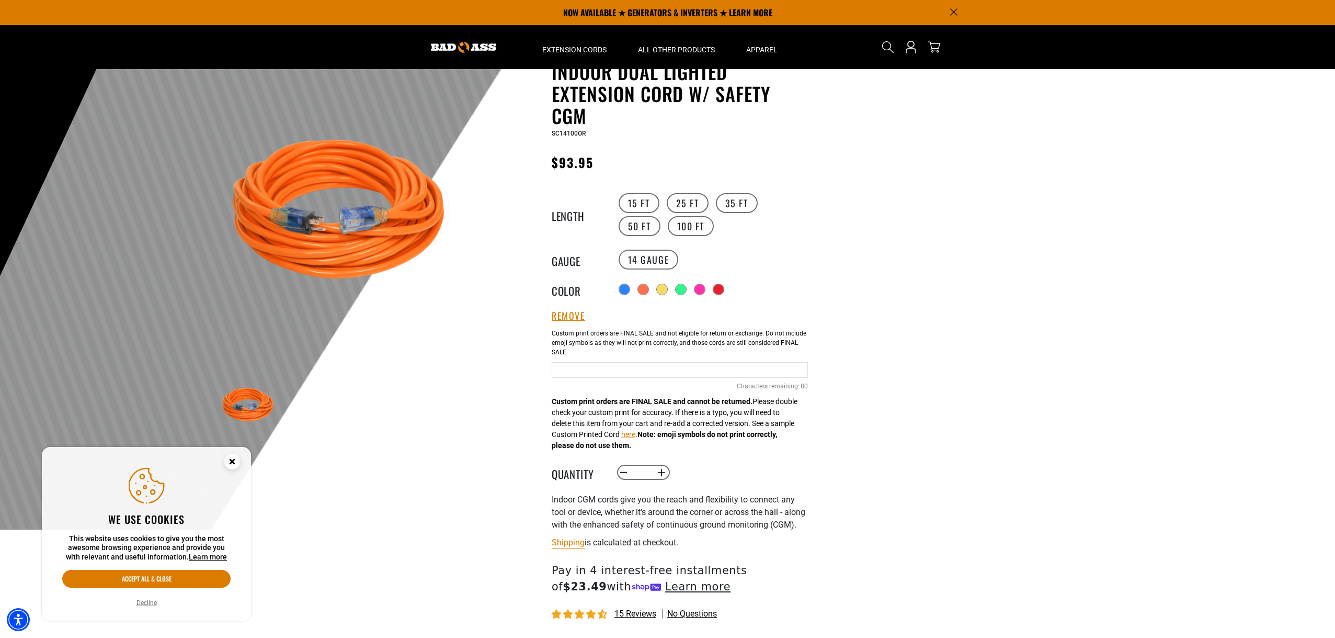
click at [613, 361] on div "Orange Cables 80 Characters remaining: / 80" at bounding box center [680, 367] width 256 height 89
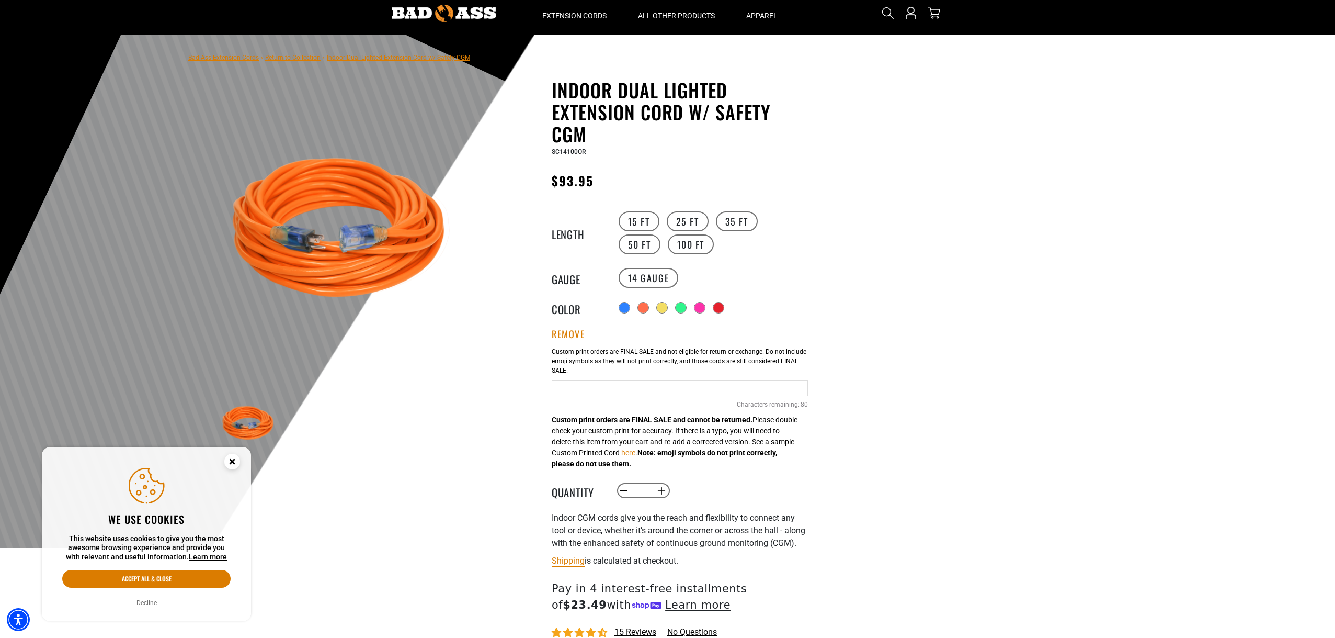
scroll to position [209, 0]
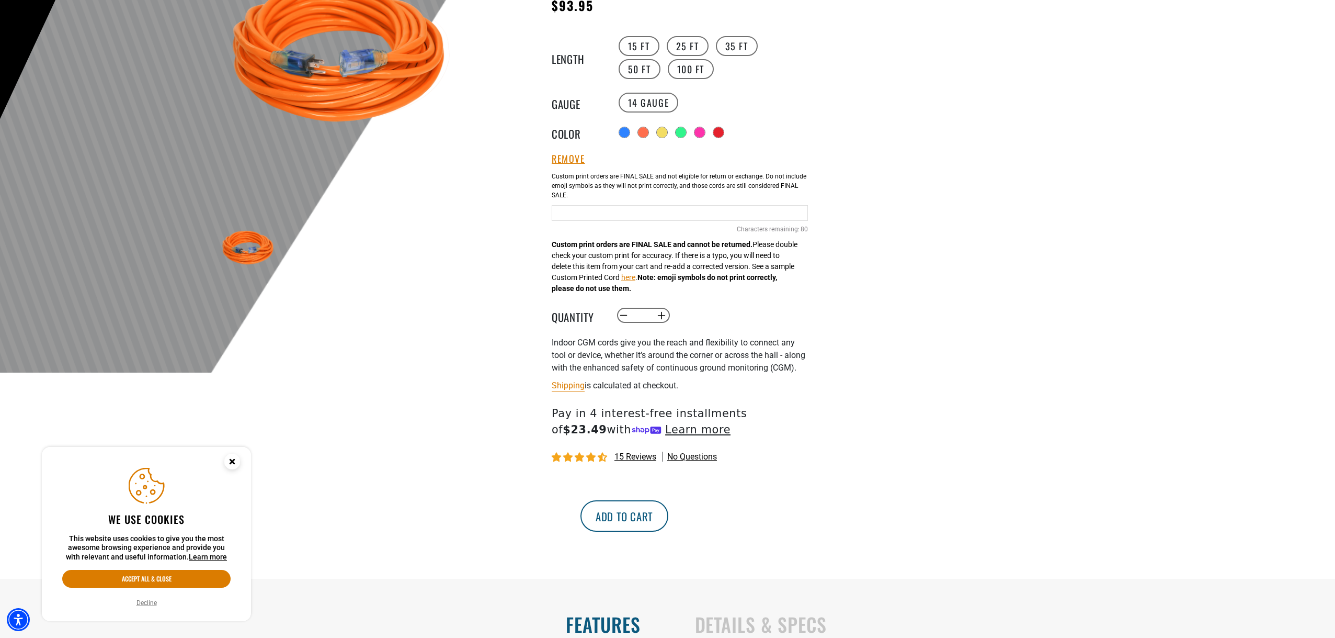
click at [668, 531] on button "Add to cart" at bounding box center [625, 515] width 88 height 31
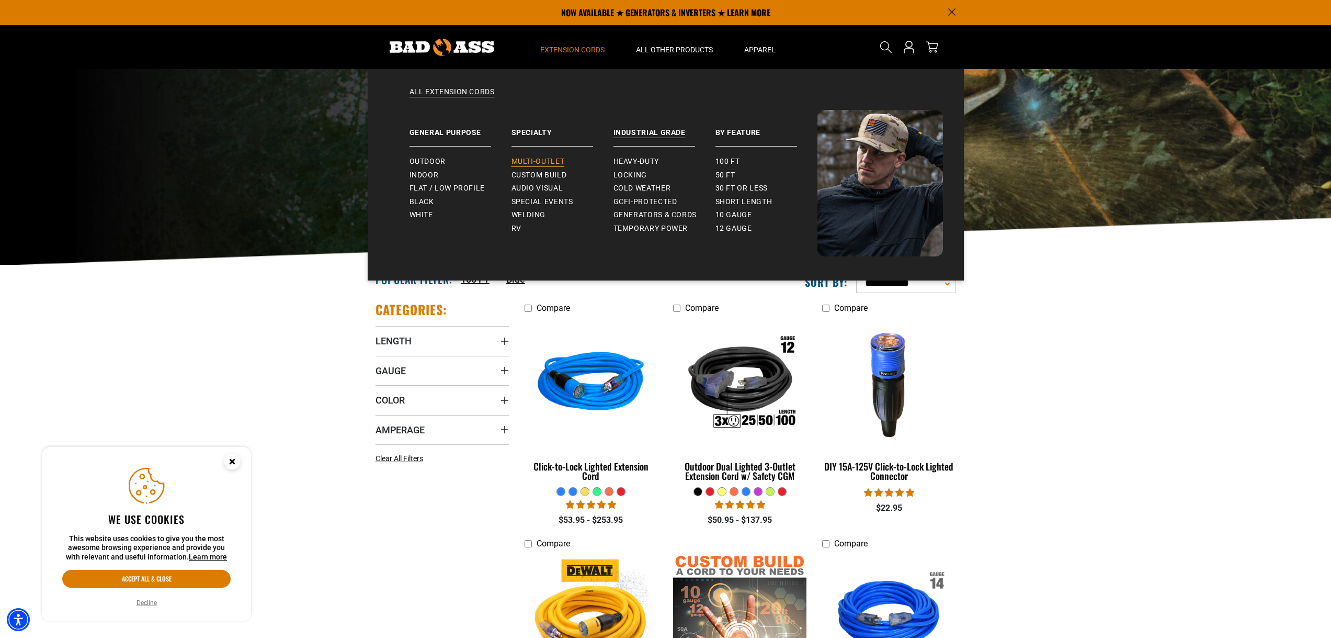
click at [531, 158] on span "Multi-Outlet" at bounding box center [537, 161] width 53 height 9
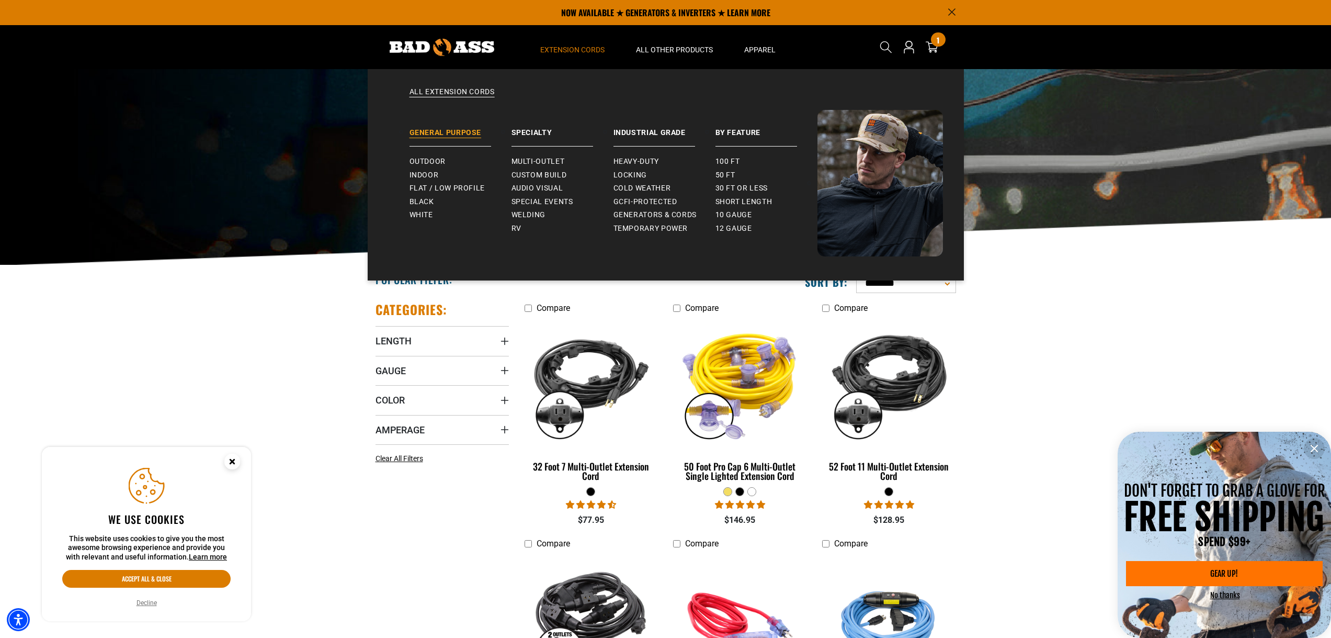
click at [450, 136] on link "General Purpose" at bounding box center [461, 128] width 102 height 37
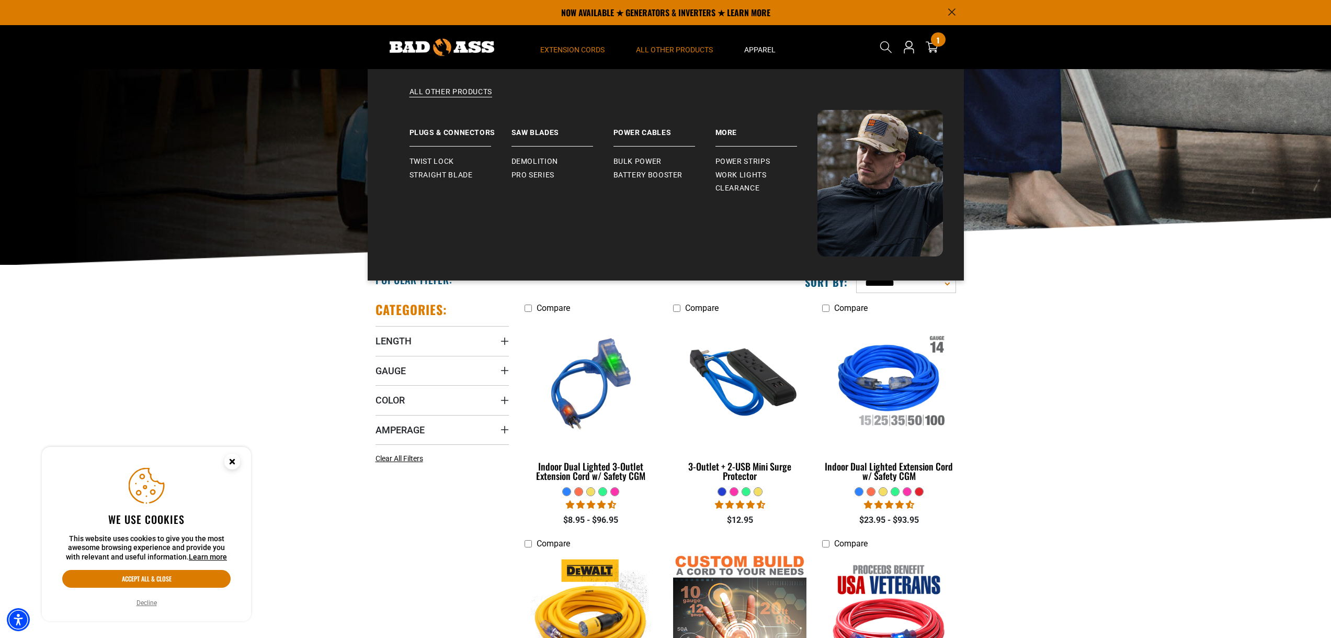
click at [659, 45] on span "All Other Products" at bounding box center [674, 49] width 77 height 9
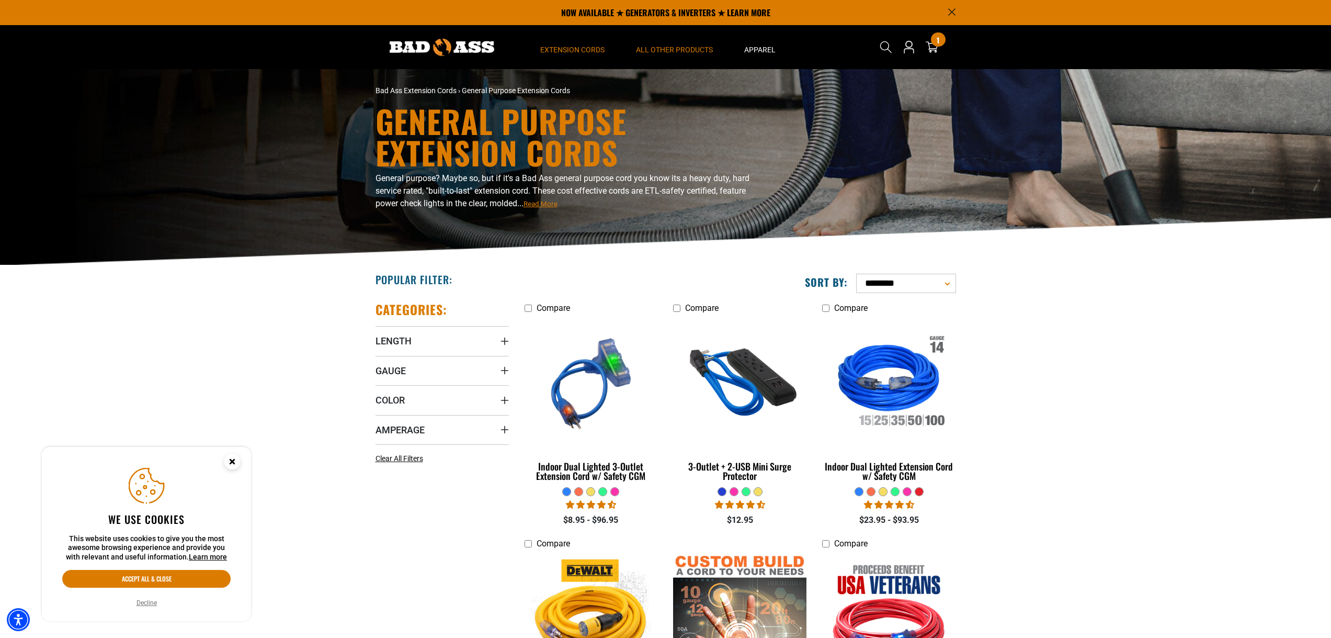
click at [659, 45] on span "All Other Products" at bounding box center [674, 49] width 77 height 9
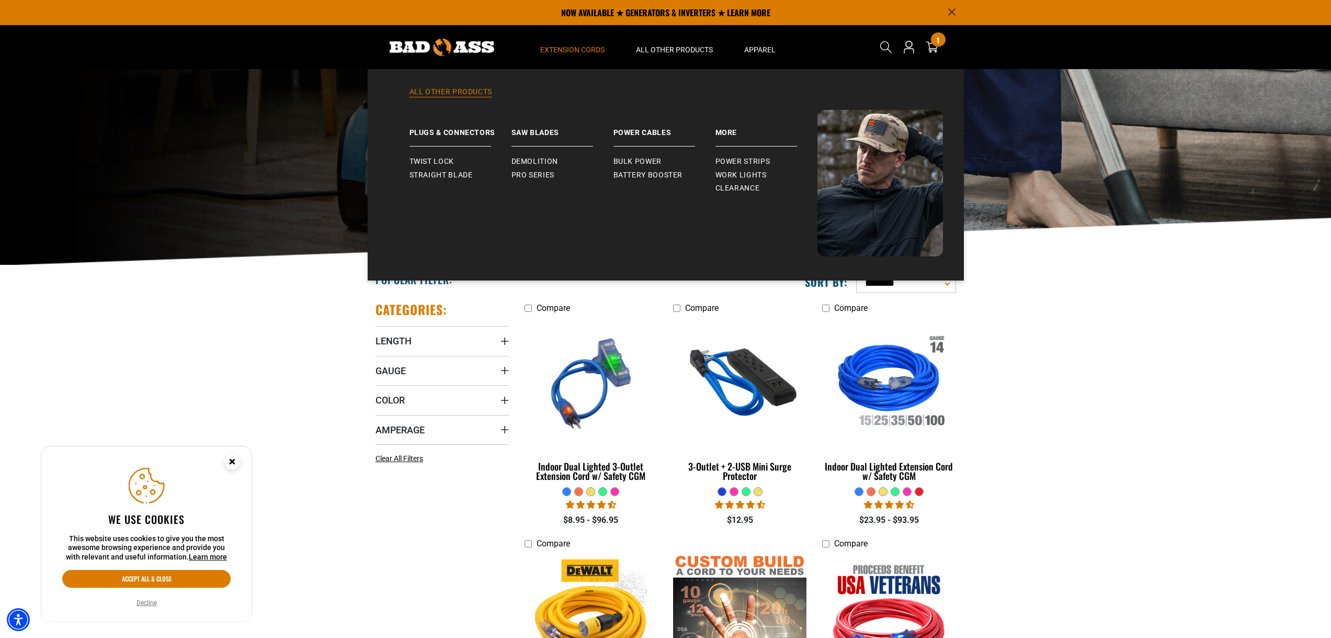
click at [465, 98] on link "All Other Products" at bounding box center [666, 98] width 554 height 23
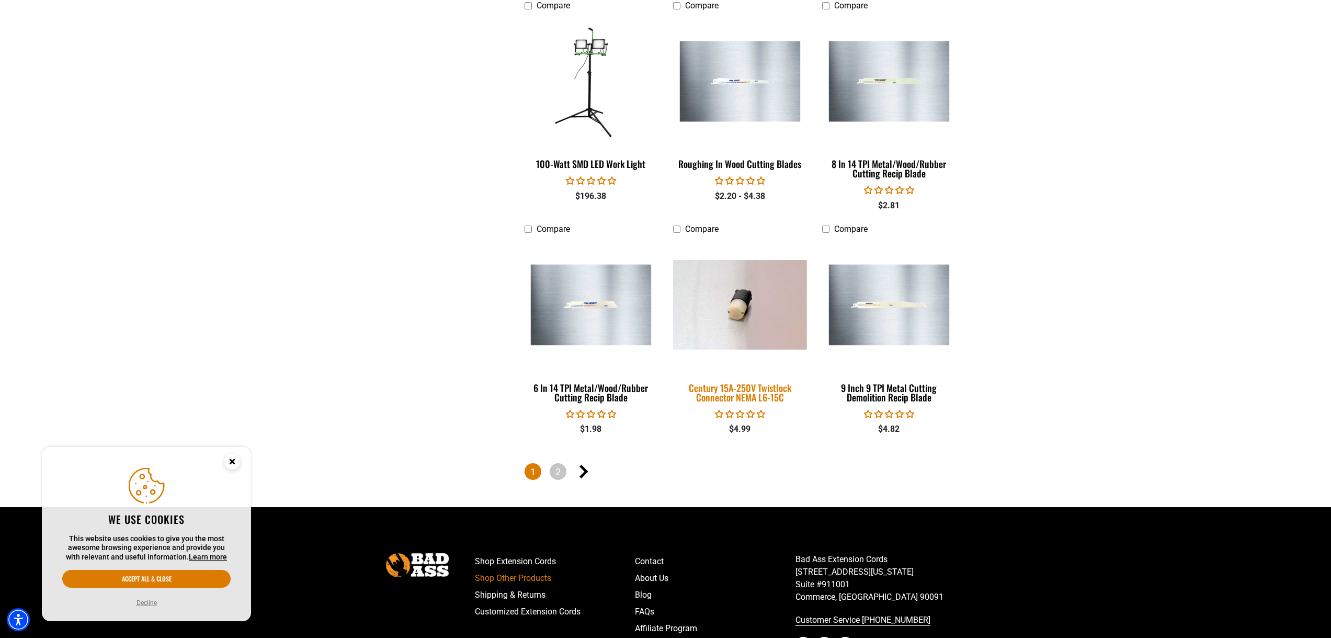
scroll to position [2197, 0]
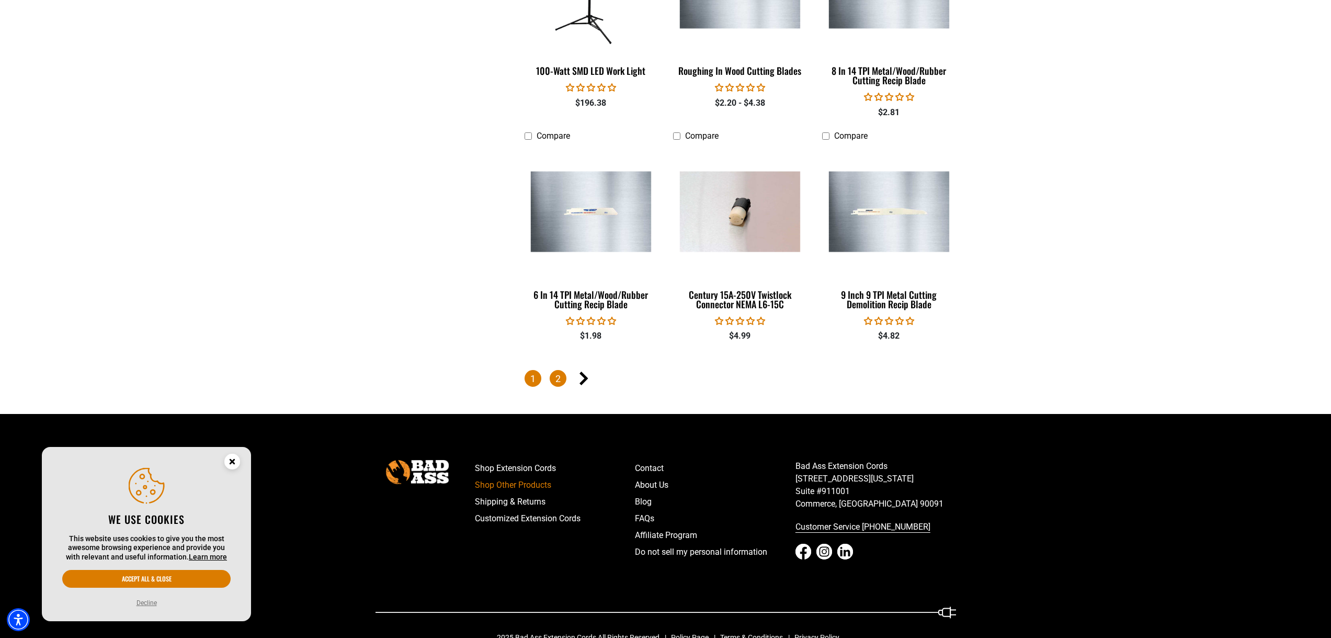
click at [563, 371] on link "2" at bounding box center [558, 378] width 17 height 17
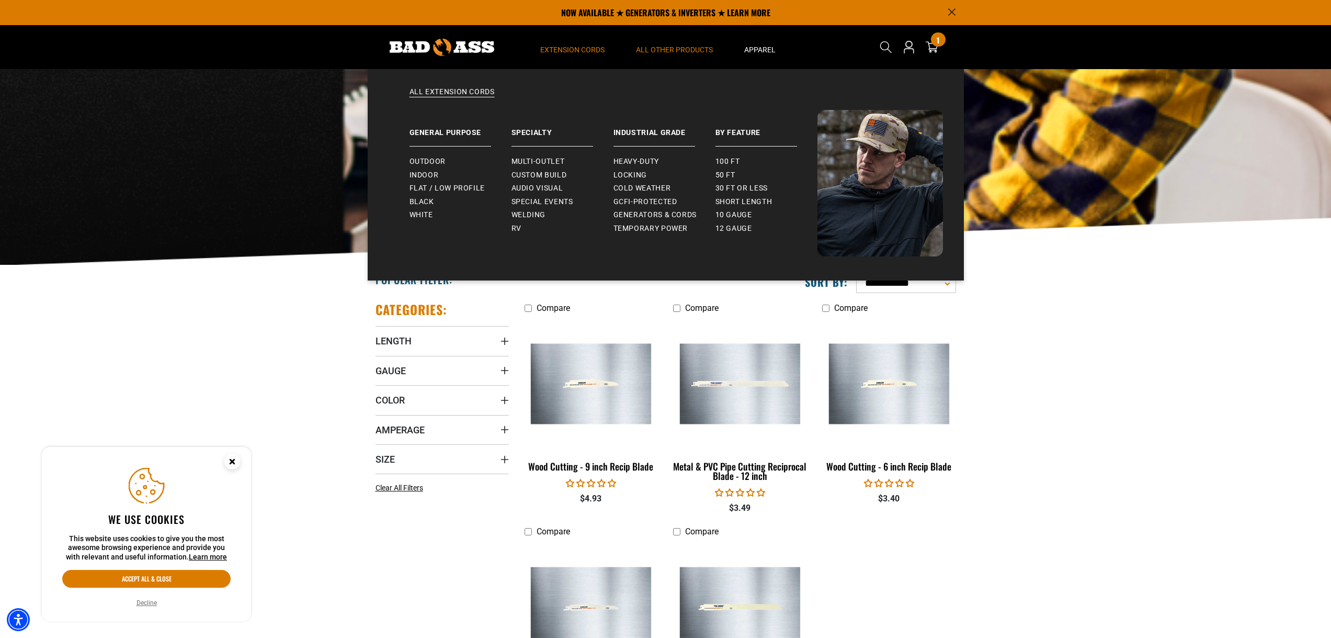
click at [553, 54] on span "Extension Cords" at bounding box center [572, 49] width 64 height 9
click at [470, 89] on link "All Extension Cords" at bounding box center [666, 98] width 554 height 23
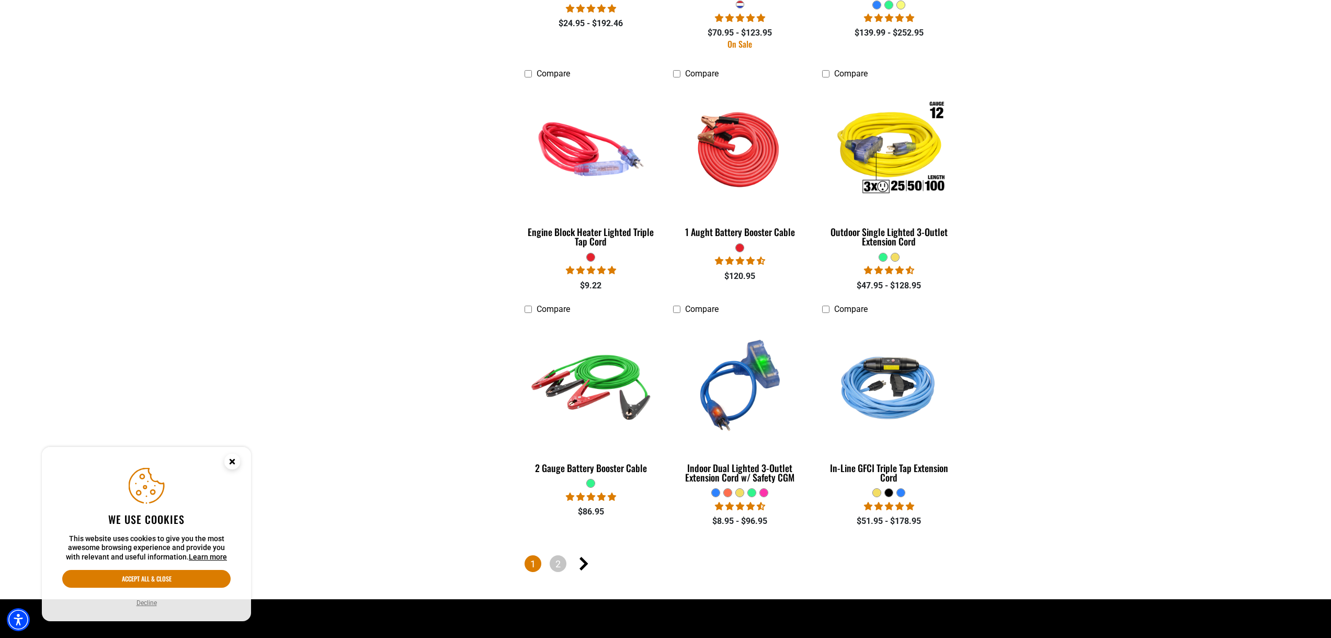
scroll to position [2197, 0]
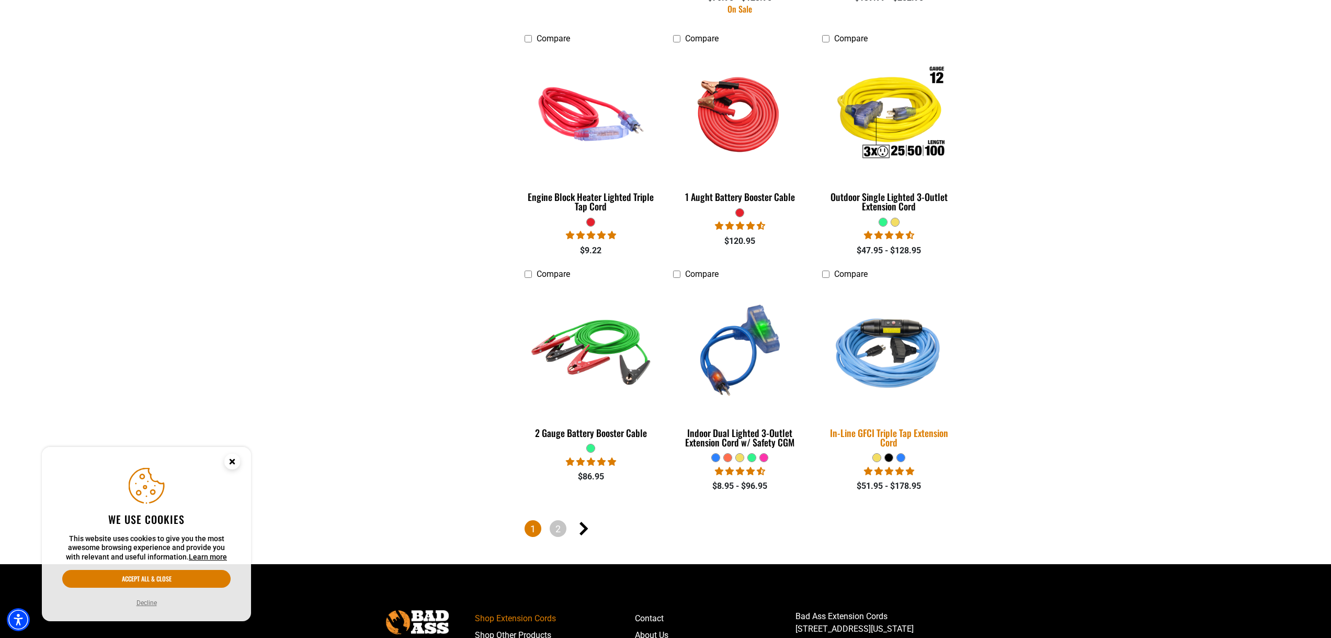
click at [885, 443] on div "In-Line GFCI Triple Tap Extension Cord" at bounding box center [888, 437] width 133 height 19
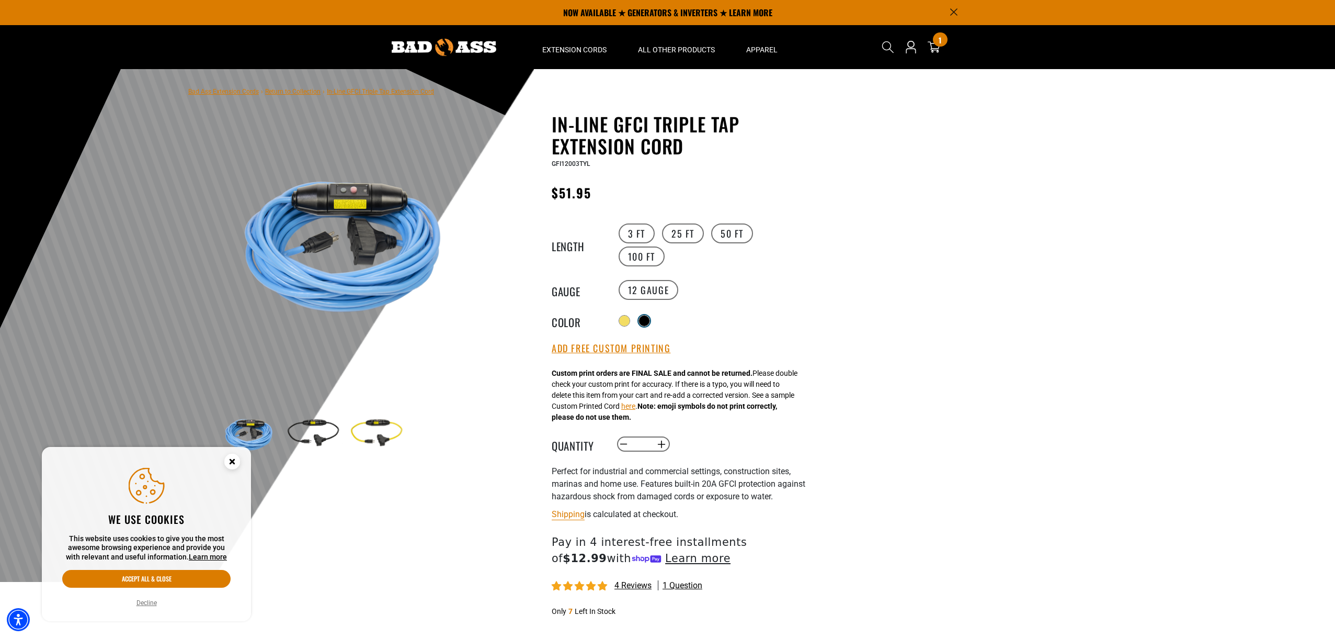
click at [643, 318] on div at bounding box center [644, 320] width 10 height 10
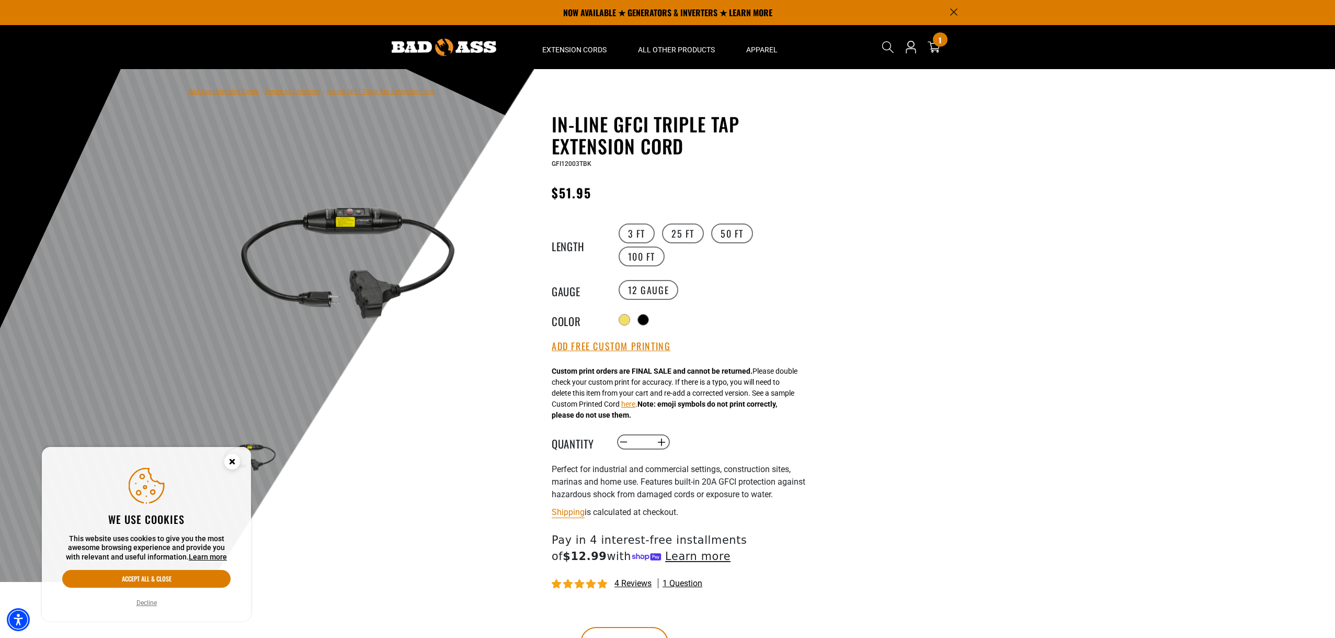
click at [606, 322] on div "Color" at bounding box center [584, 319] width 64 height 17
click at [618, 323] on div "Radio button Radio button Radio button" at bounding box center [712, 319] width 192 height 17
click at [624, 320] on div at bounding box center [625, 320] width 10 height 10
click at [672, 228] on label "25 FT" at bounding box center [683, 233] width 42 height 20
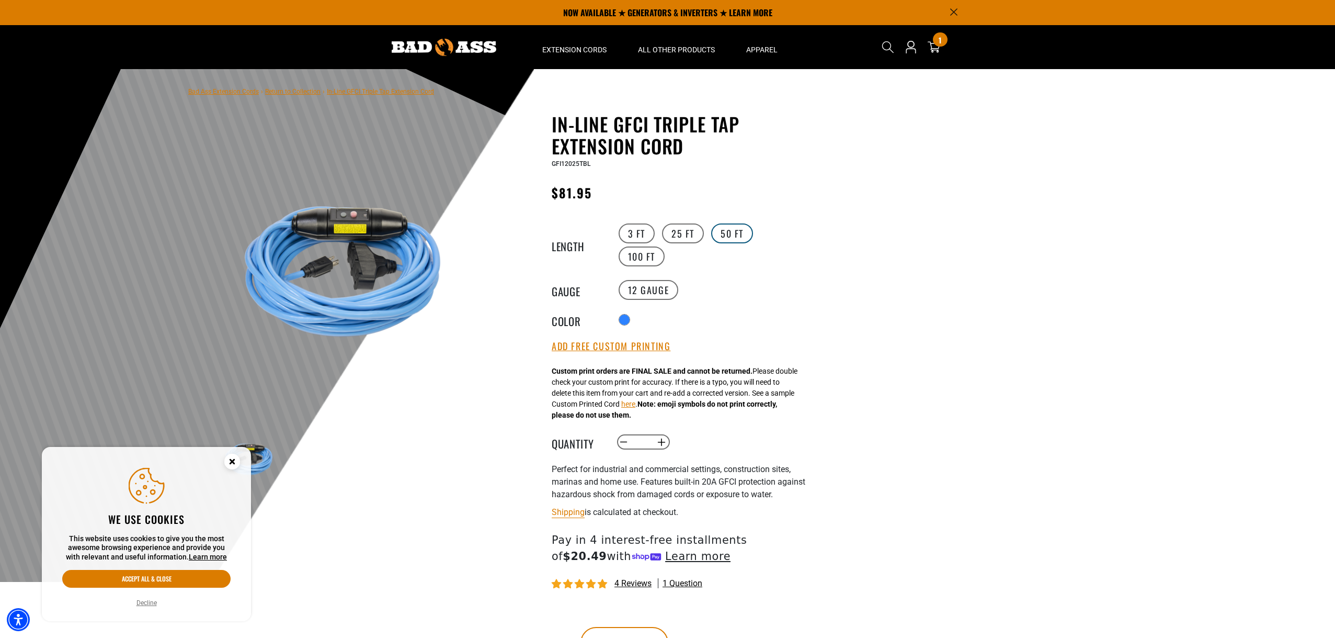
click at [714, 234] on label "50 FT" at bounding box center [732, 233] width 42 height 20
click at [631, 257] on label "100 FT" at bounding box center [642, 256] width 47 height 20
click at [638, 232] on label "3 FT" at bounding box center [637, 233] width 36 height 20
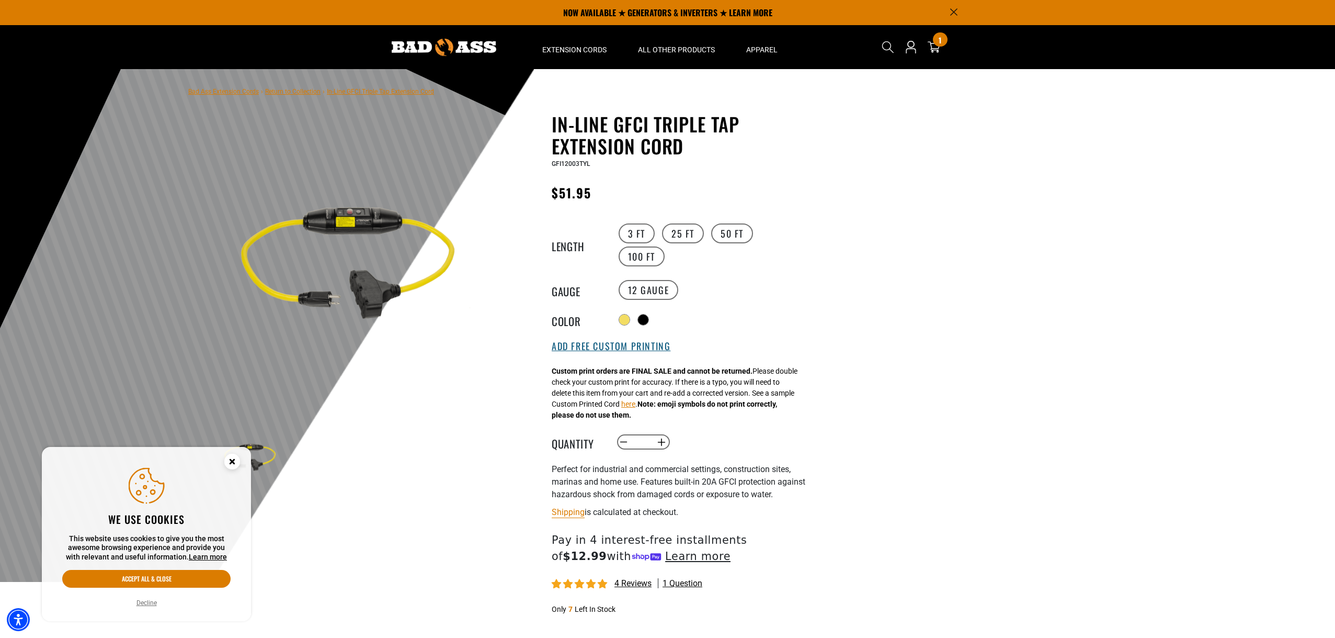
click at [628, 344] on button "Add Free Custom Printing" at bounding box center [611, 346] width 119 height 12
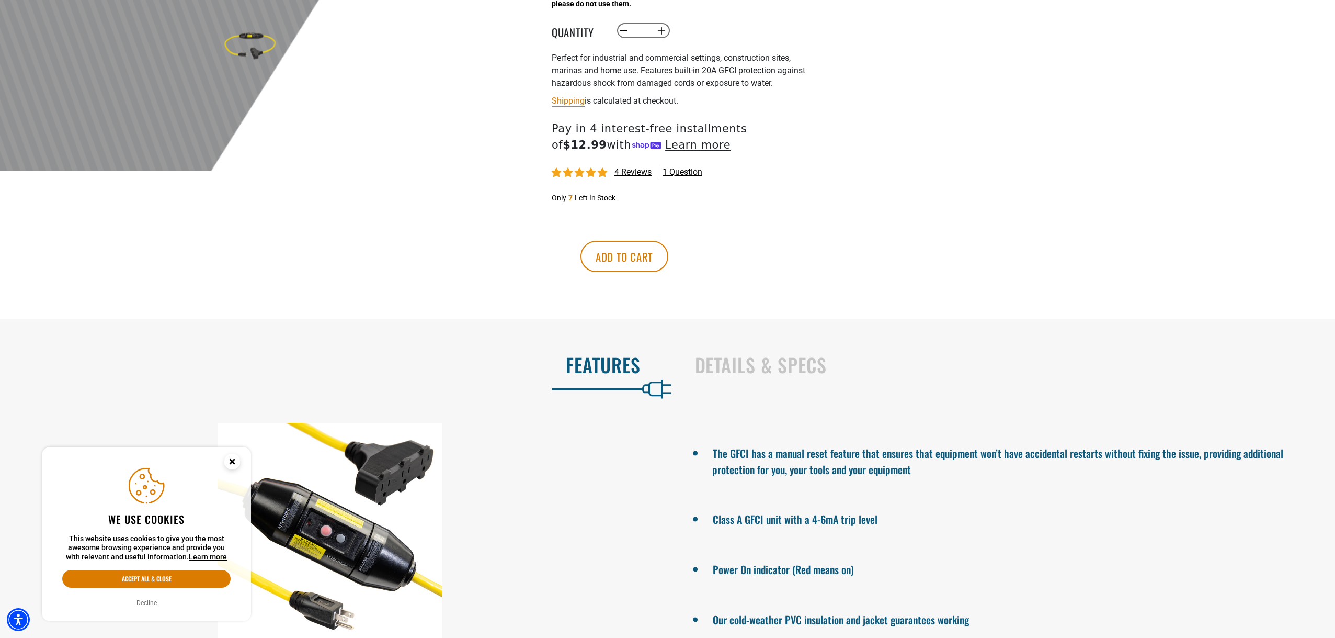
scroll to position [418, 0]
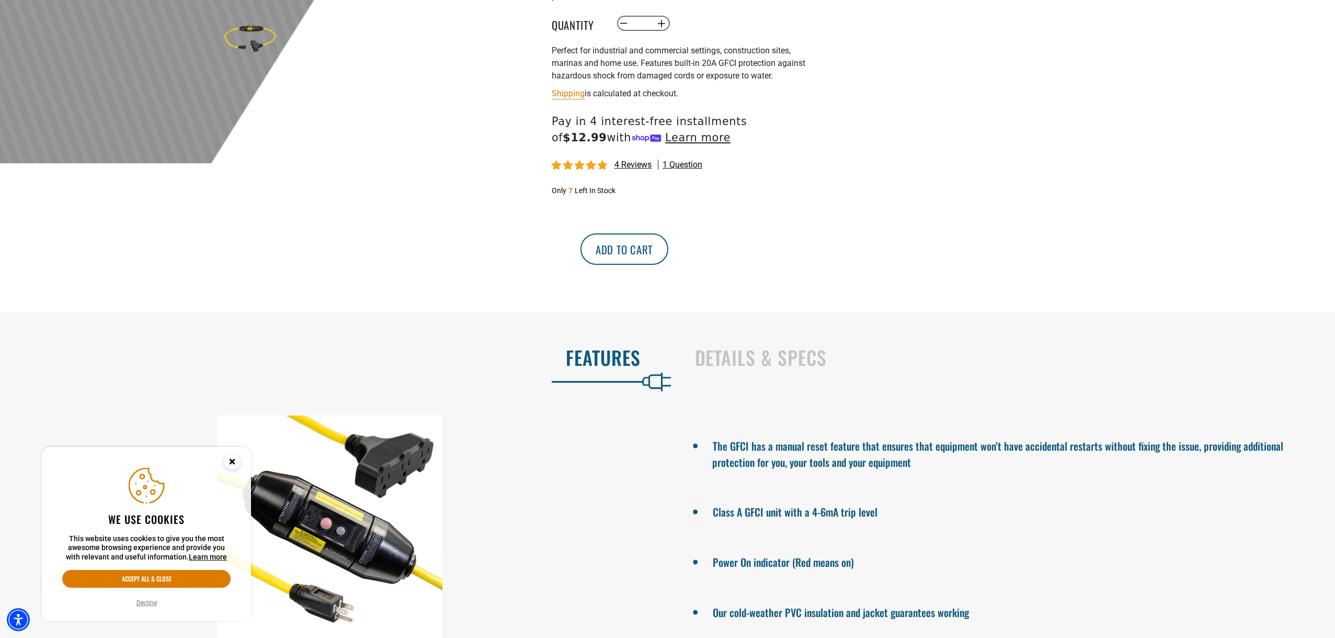
click at [668, 259] on button "Add to cart" at bounding box center [625, 248] width 88 height 31
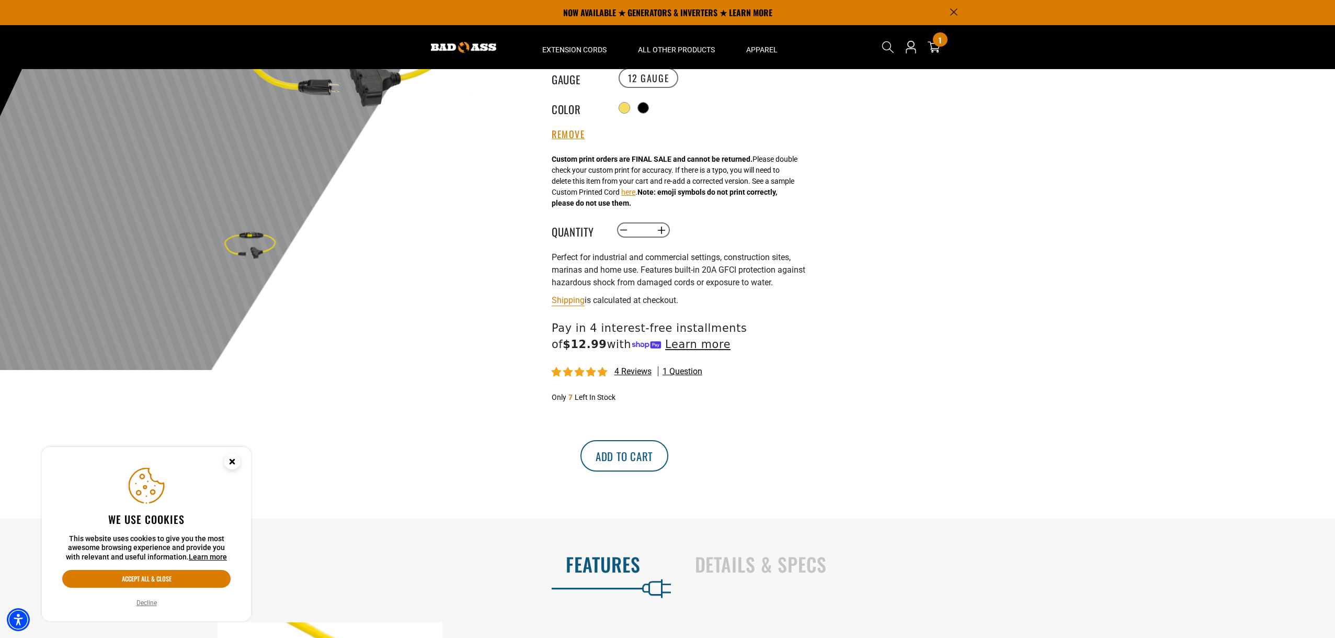
scroll to position [209, 0]
